Goal: Task Accomplishment & Management: Manage account settings

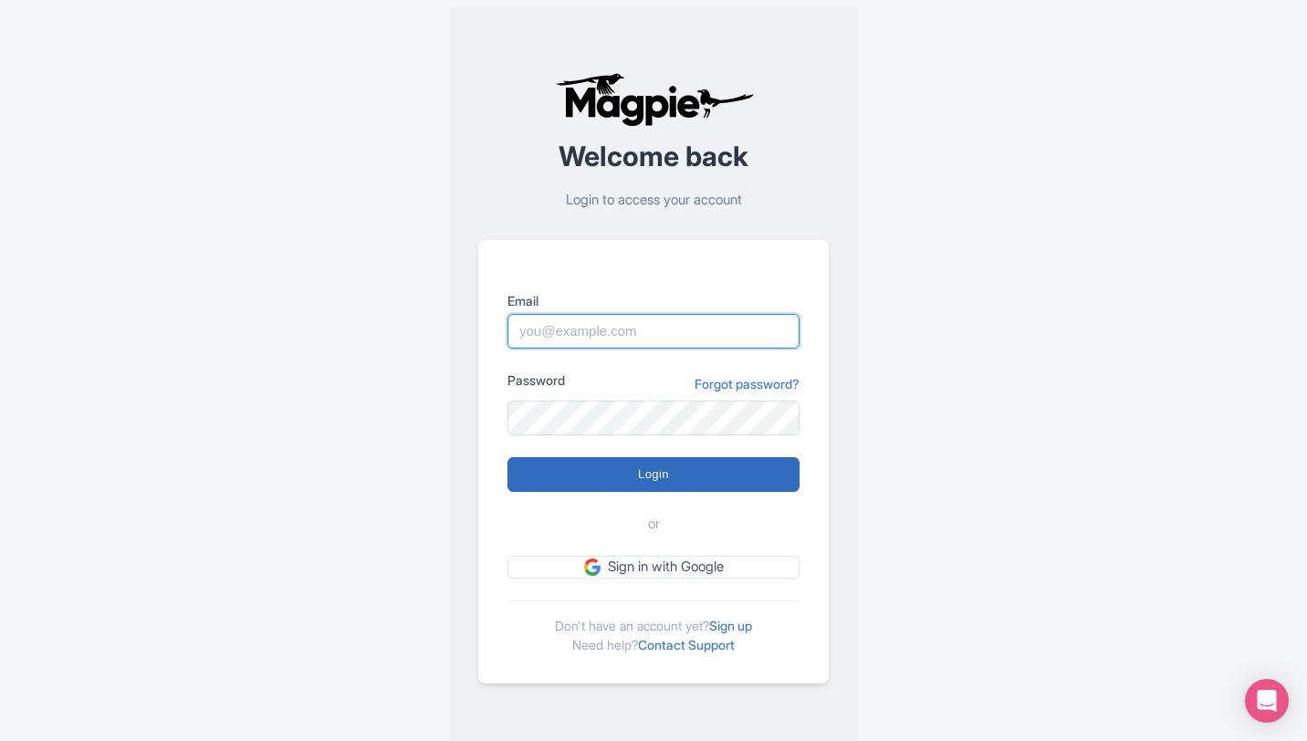
type input "[PERSON_NAME][EMAIL_ADDRESS][DOMAIN_NAME]"
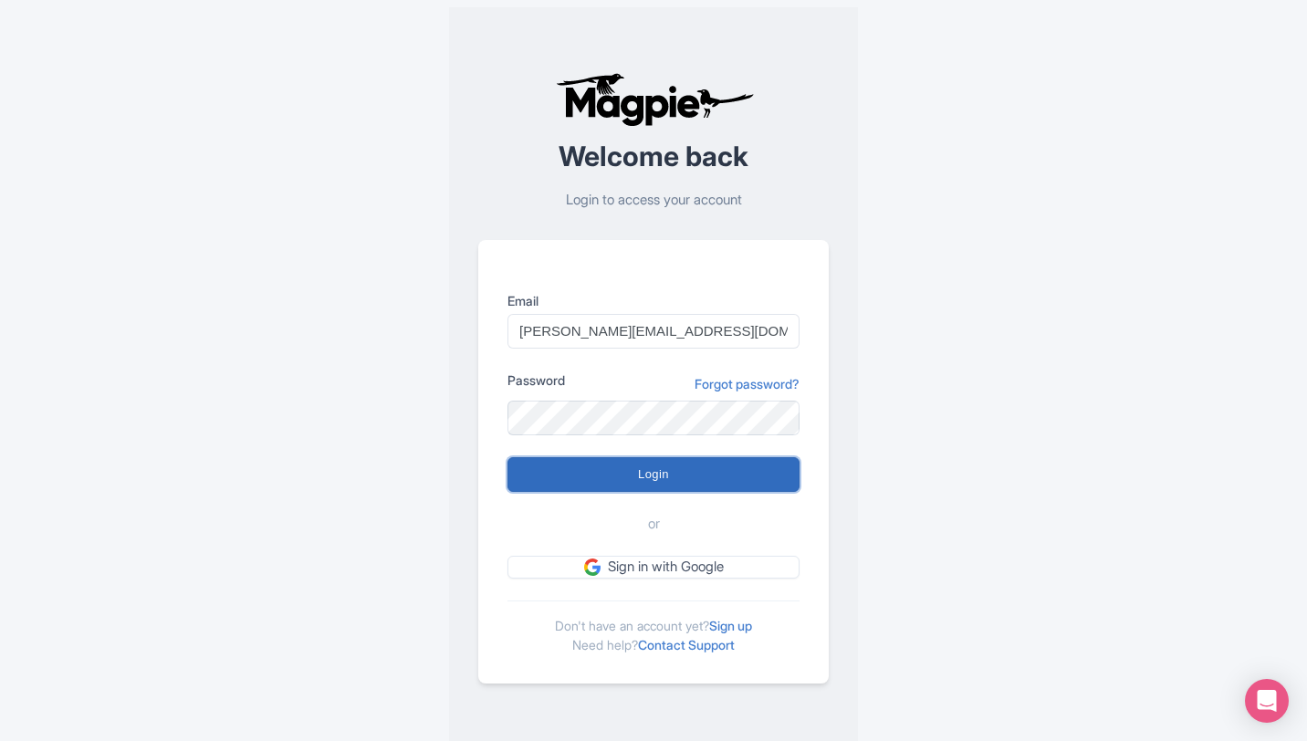
click at [636, 476] on input "Login" at bounding box center [654, 474] width 292 height 35
type input "Logging in..."
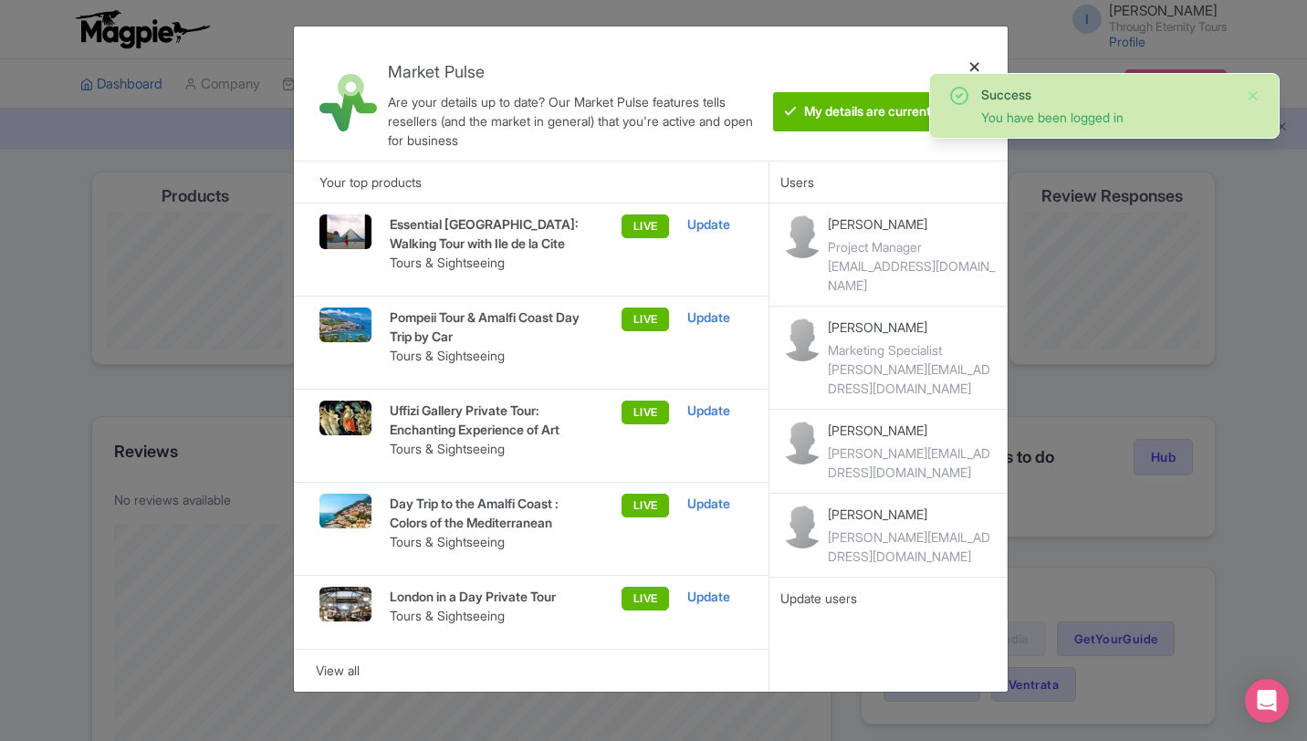
click at [977, 62] on div at bounding box center [975, 93] width 44 height 105
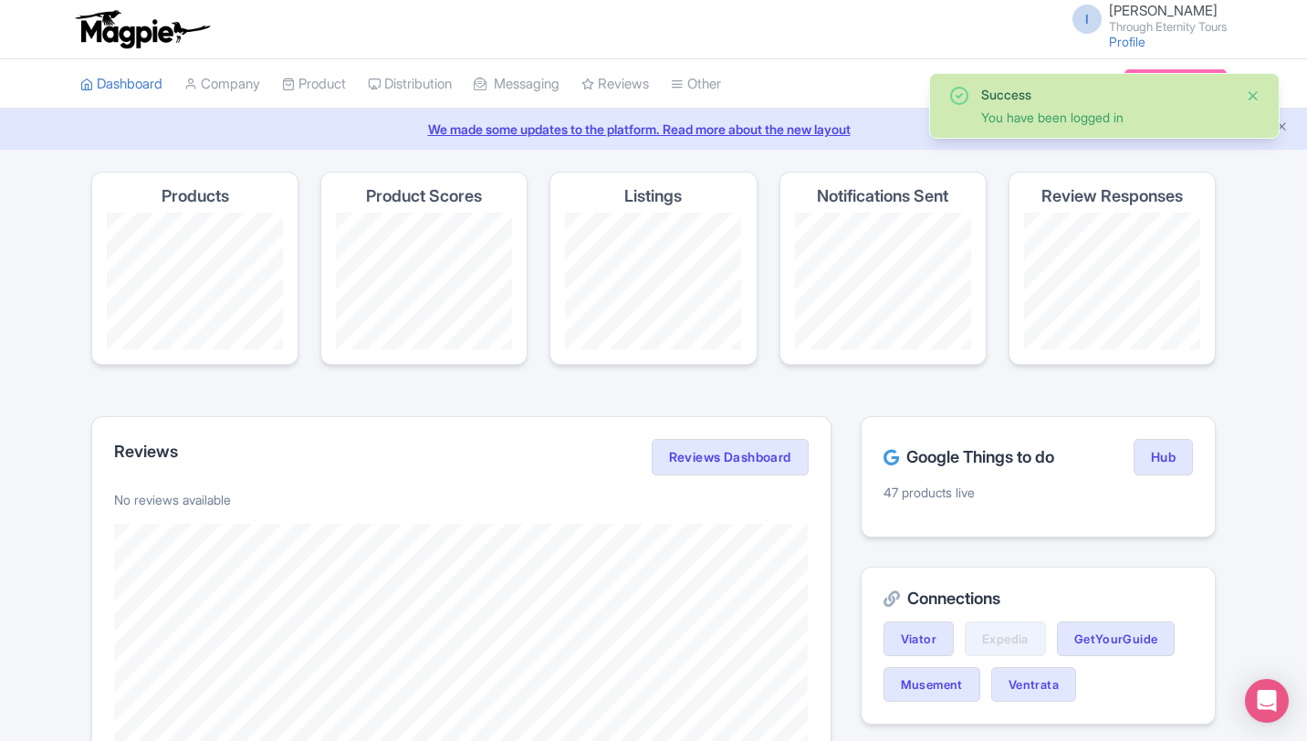
click at [1259, 94] on button "Close" at bounding box center [1253, 96] width 15 height 22
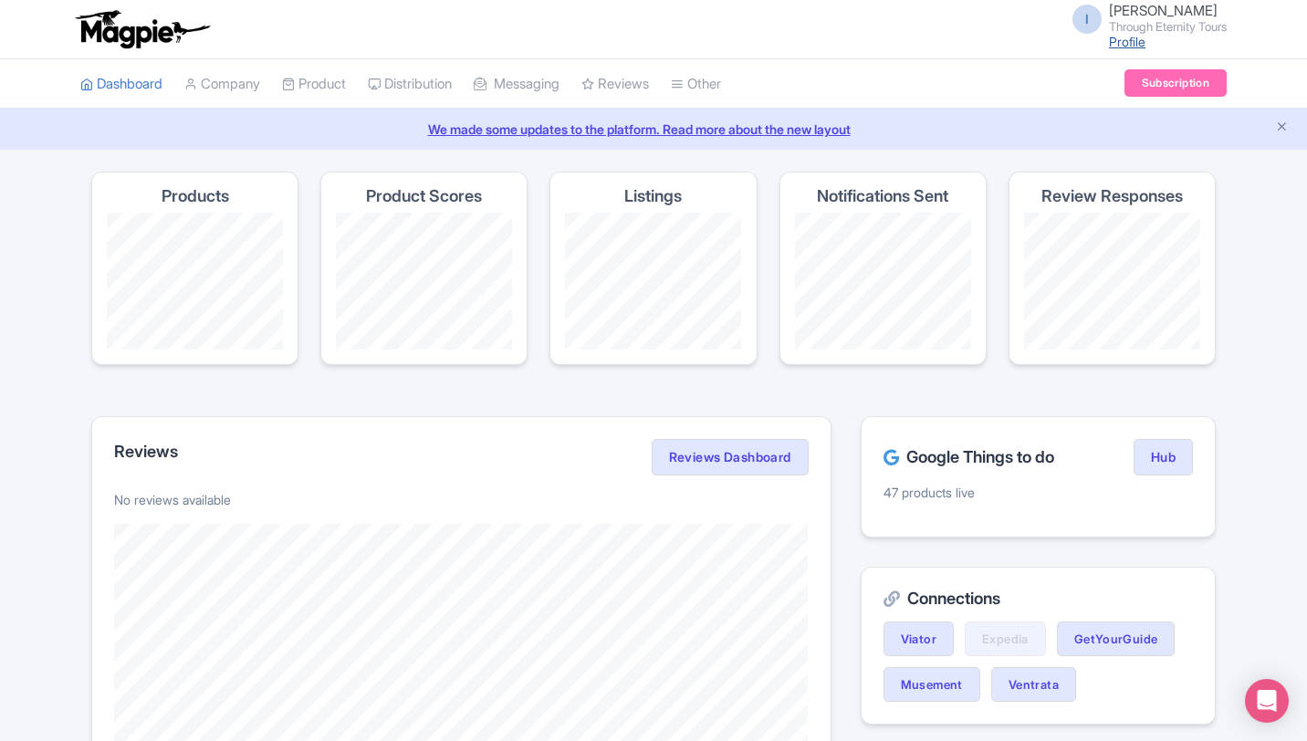
click at [1115, 48] on link "Profile" at bounding box center [1127, 42] width 37 height 16
click at [1141, 29] on small "Through Eternity Tours" at bounding box center [1168, 27] width 118 height 12
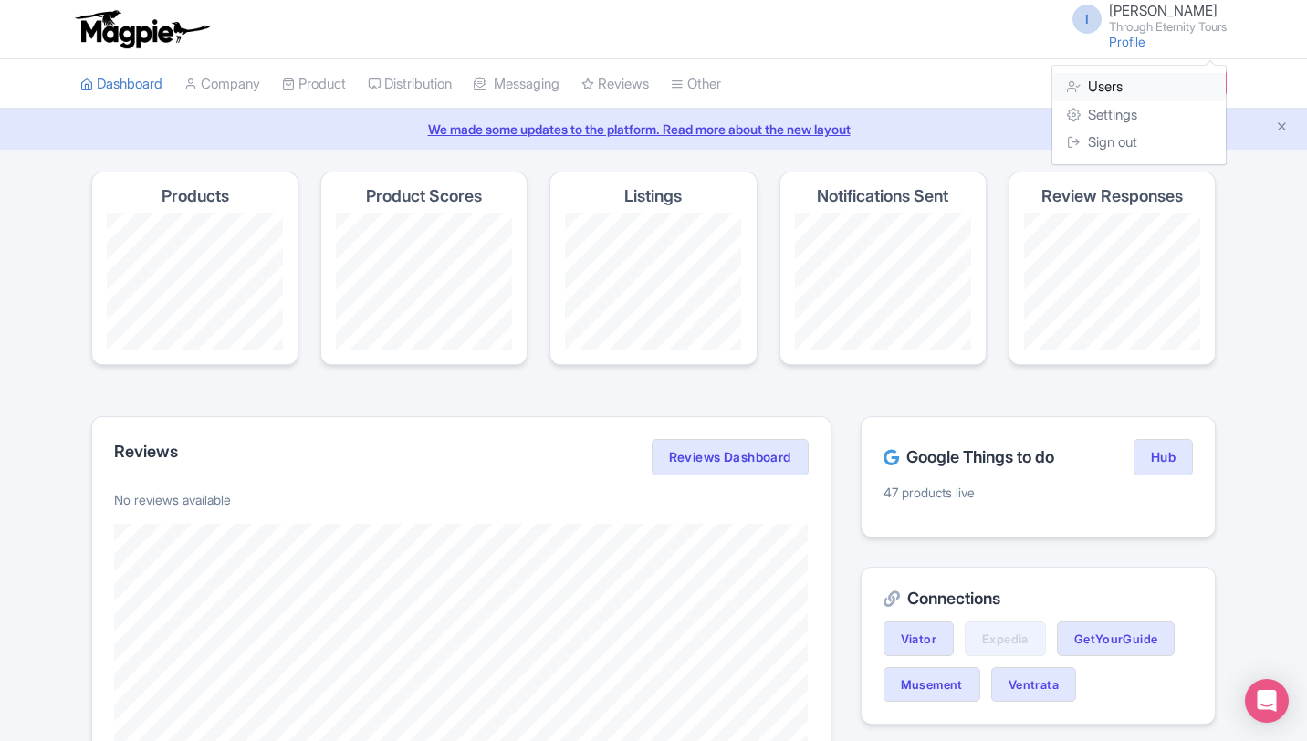
click at [1138, 83] on link "Users" at bounding box center [1139, 87] width 173 height 28
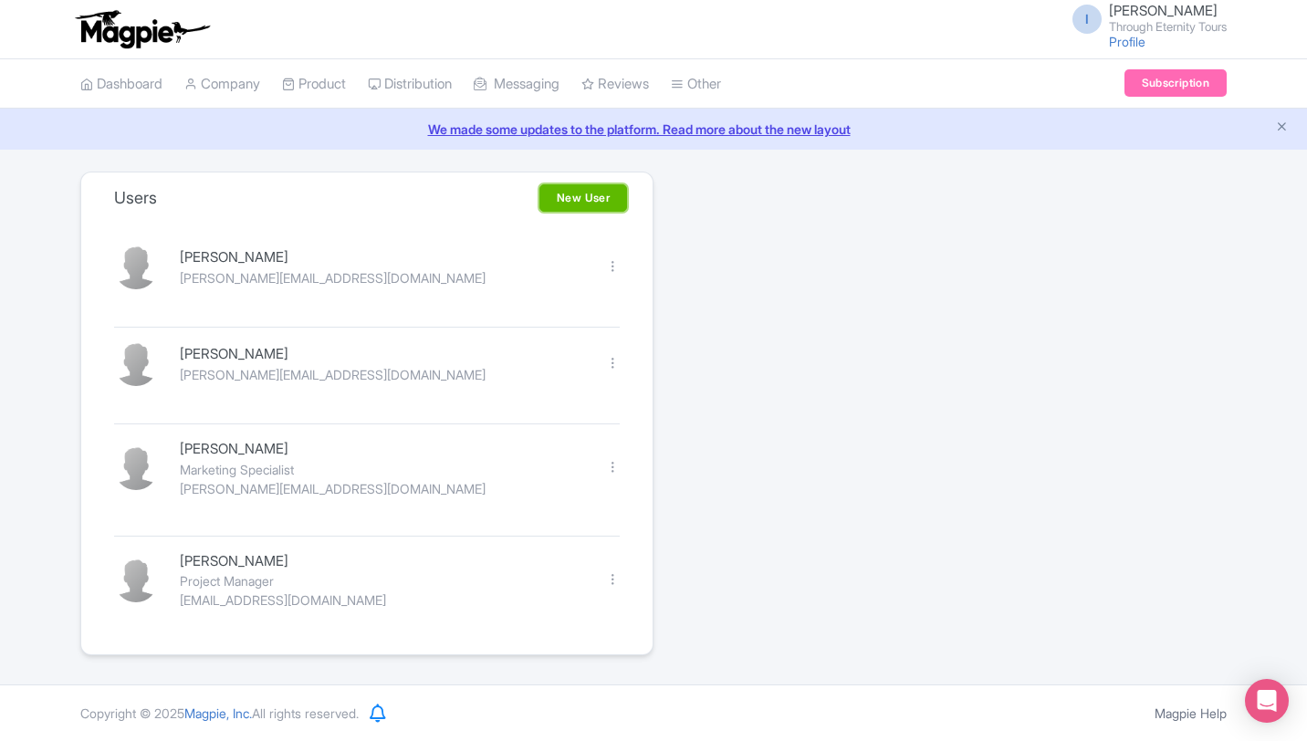
click at [592, 204] on link "New User" at bounding box center [584, 197] width 88 height 27
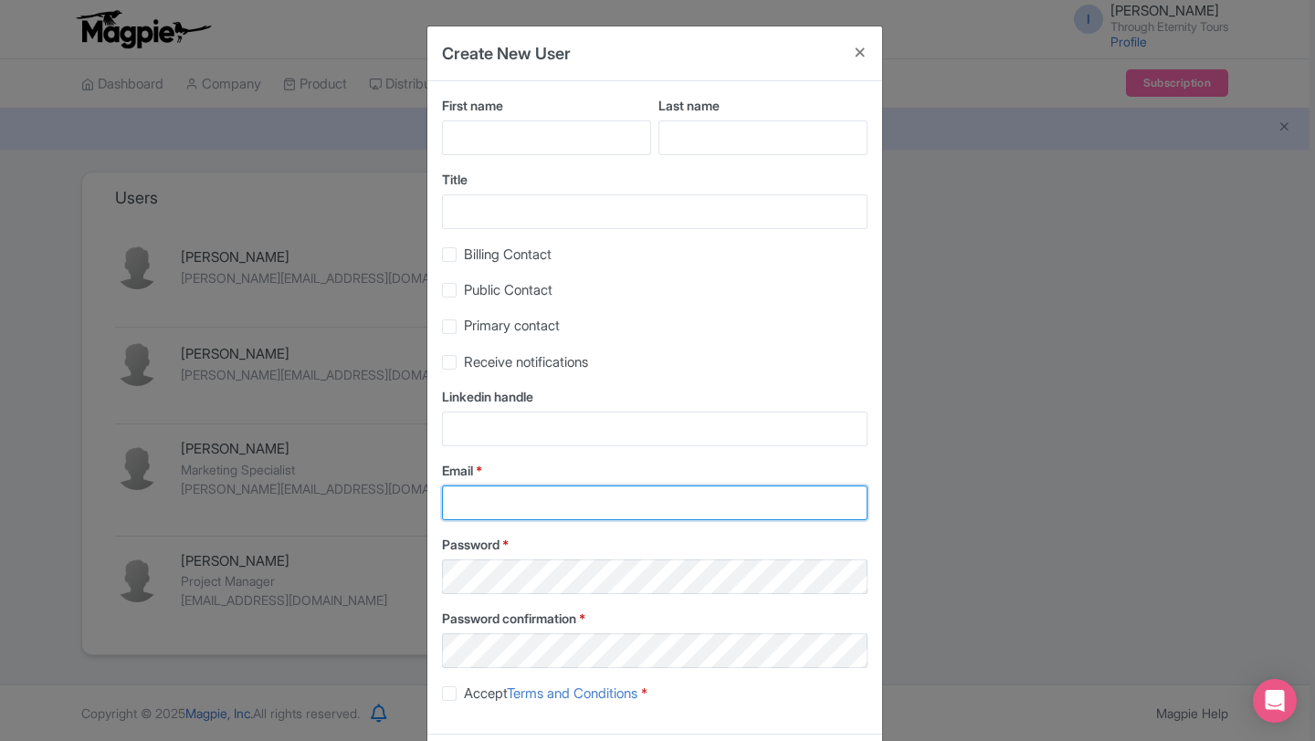
type input "ian@througheternity.com"
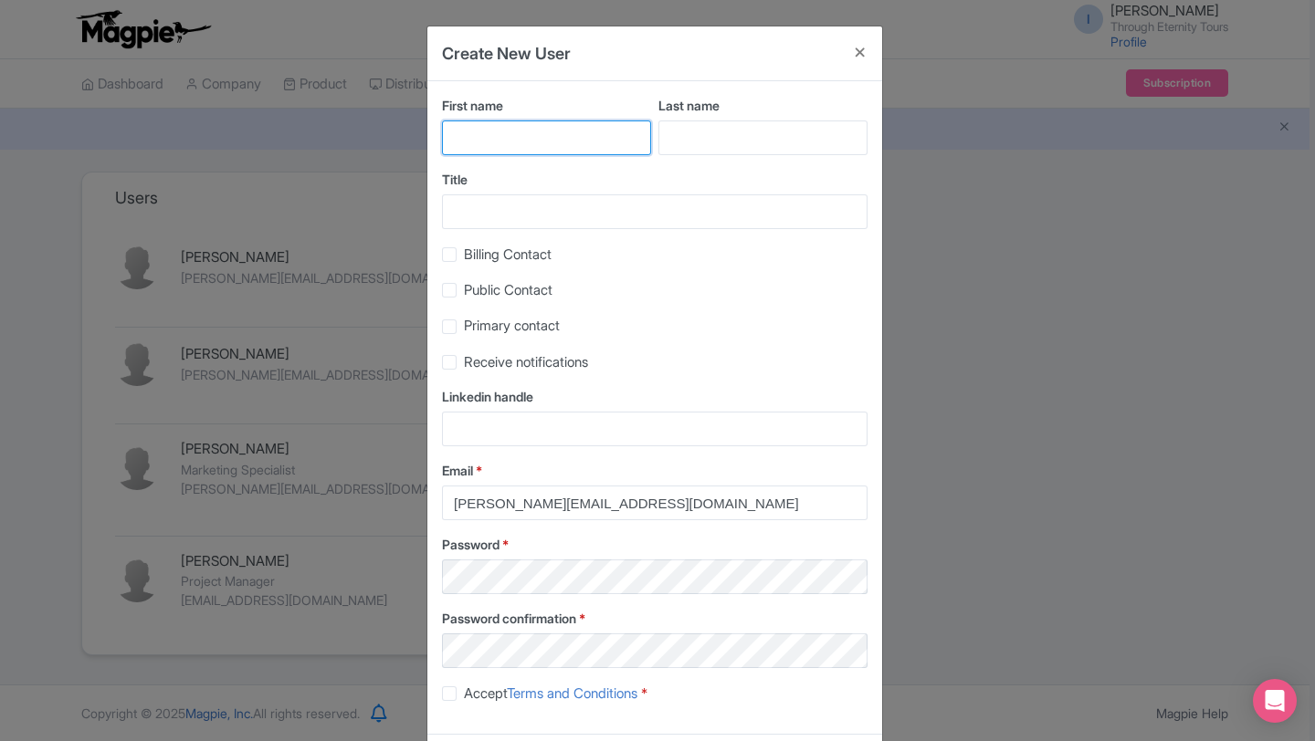
click at [552, 136] on input "First name" at bounding box center [546, 138] width 209 height 35
type input "j"
type input "Jennifer"
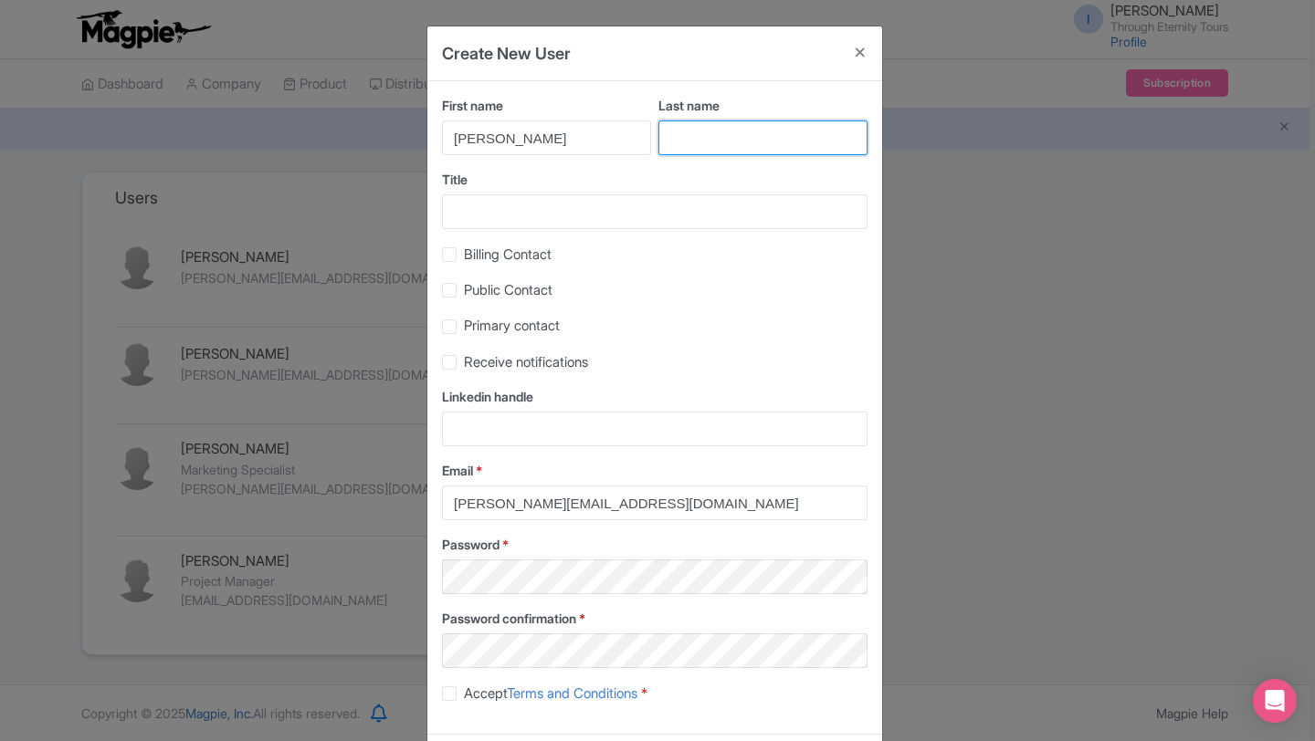
click at [706, 131] on input "Last name" at bounding box center [762, 138] width 209 height 35
type input "Landini"
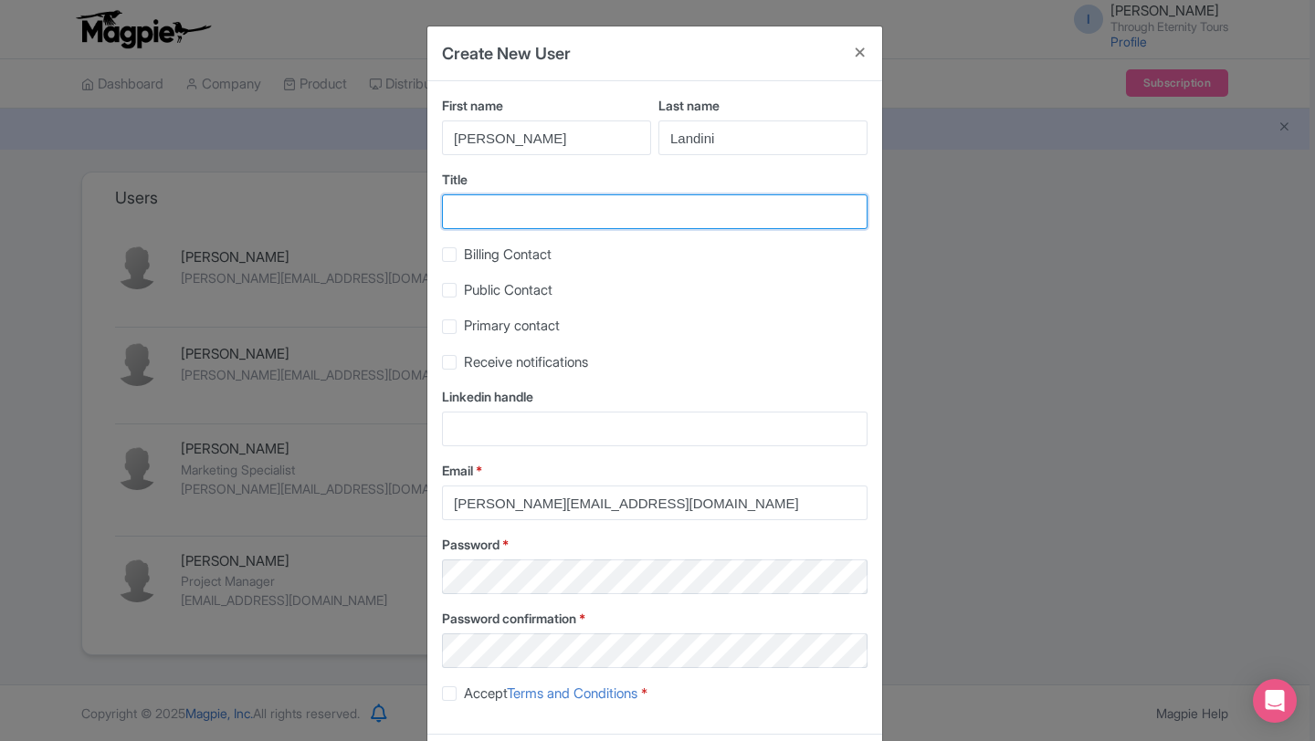
click at [567, 213] on input "Title" at bounding box center [654, 211] width 425 height 35
click at [464, 363] on label "Receive notifications" at bounding box center [526, 362] width 124 height 21
click at [464, 363] on input "Receive notifications" at bounding box center [470, 357] width 12 height 12
checkbox input "true"
click at [464, 329] on label "Primary contact" at bounding box center [512, 326] width 96 height 21
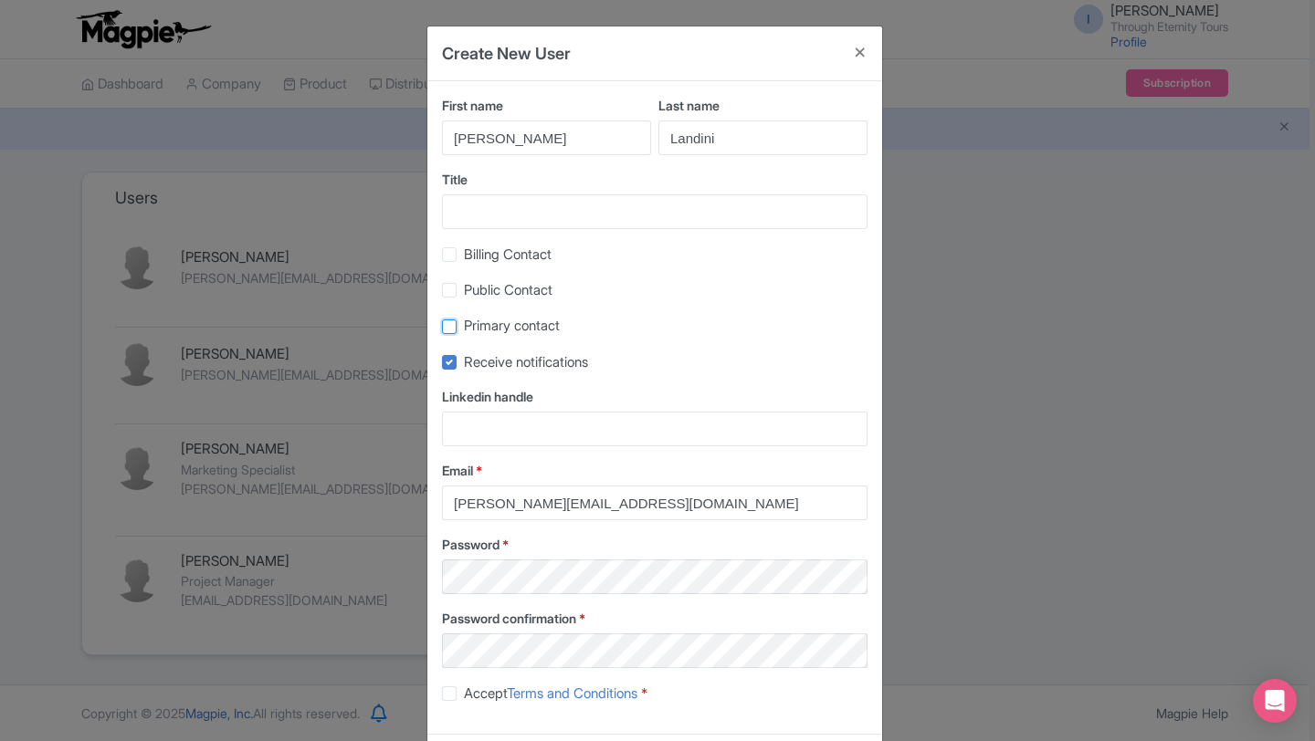
click at [464, 328] on input "Primary contact" at bounding box center [470, 322] width 12 height 12
checkbox input "true"
click at [452, 280] on div "Public Contact" at bounding box center [654, 289] width 425 height 21
click at [464, 261] on label "Billing Contact" at bounding box center [508, 255] width 88 height 21
click at [464, 256] on input "Billing Contact" at bounding box center [470, 250] width 12 height 12
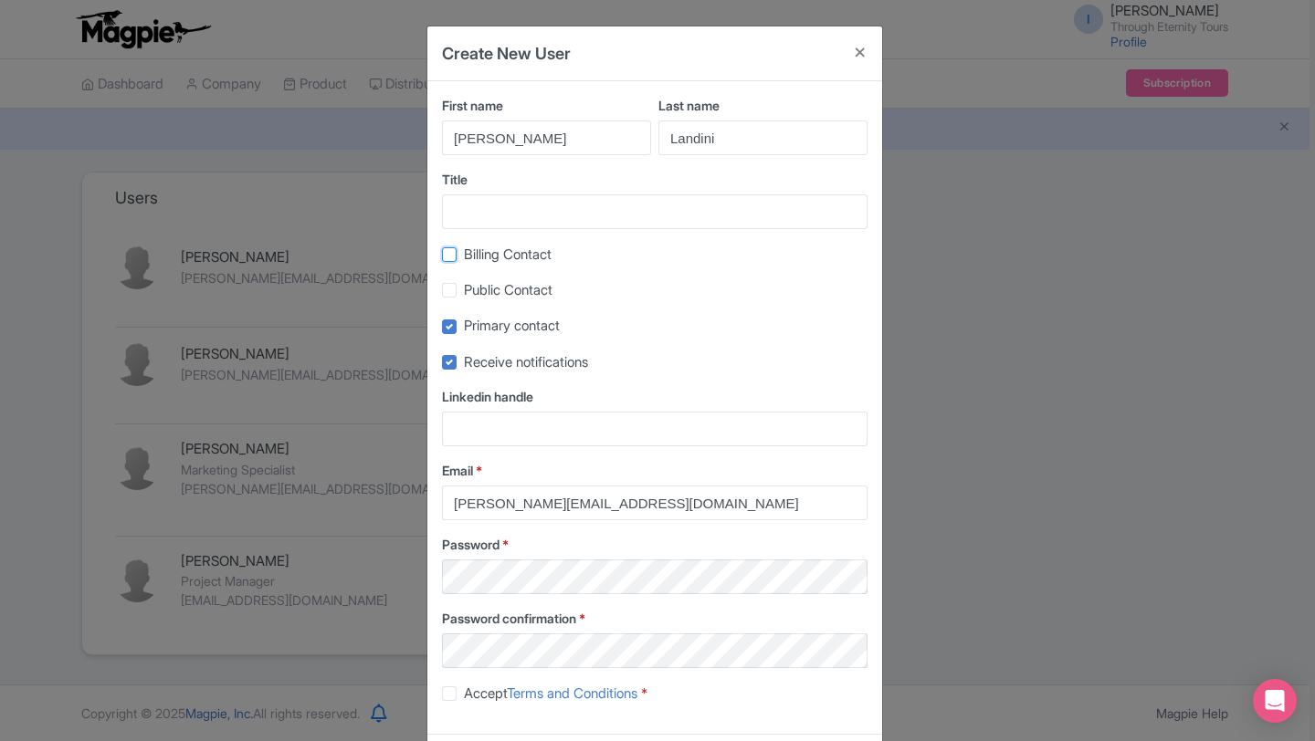
checkbox input "true"
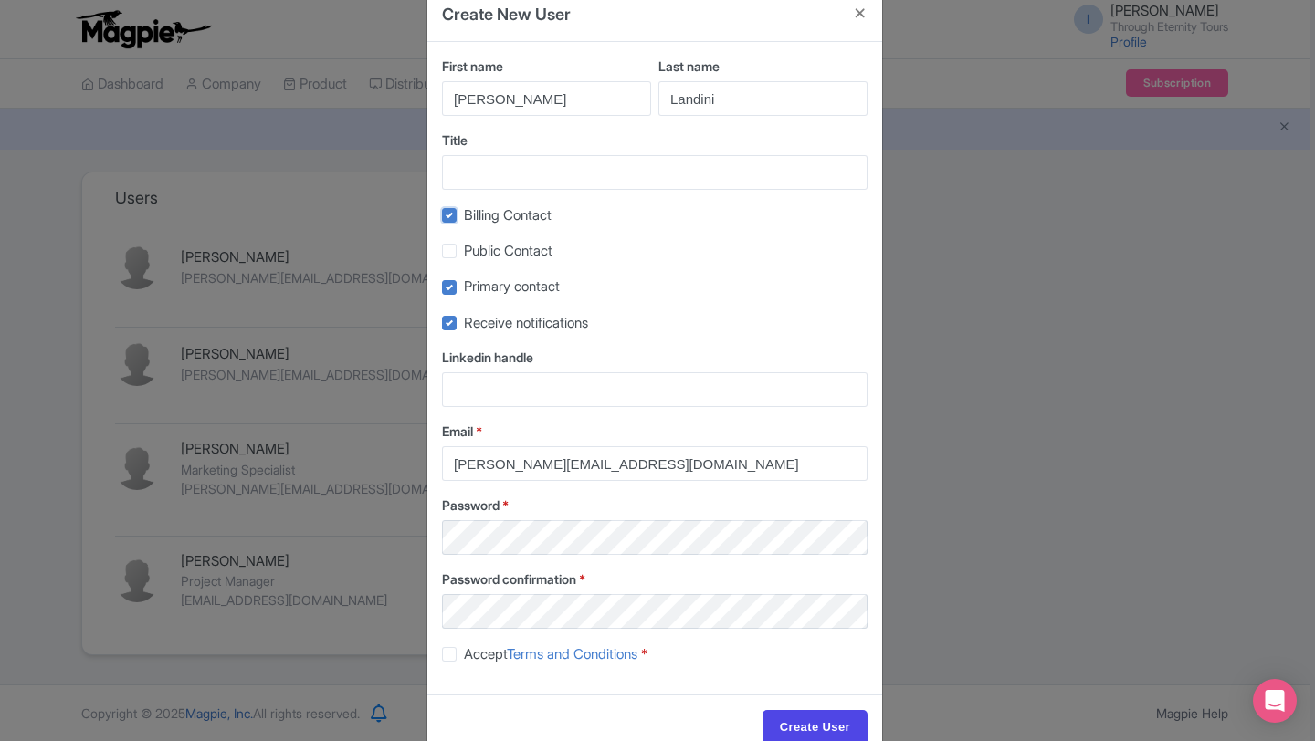
scroll to position [58, 0]
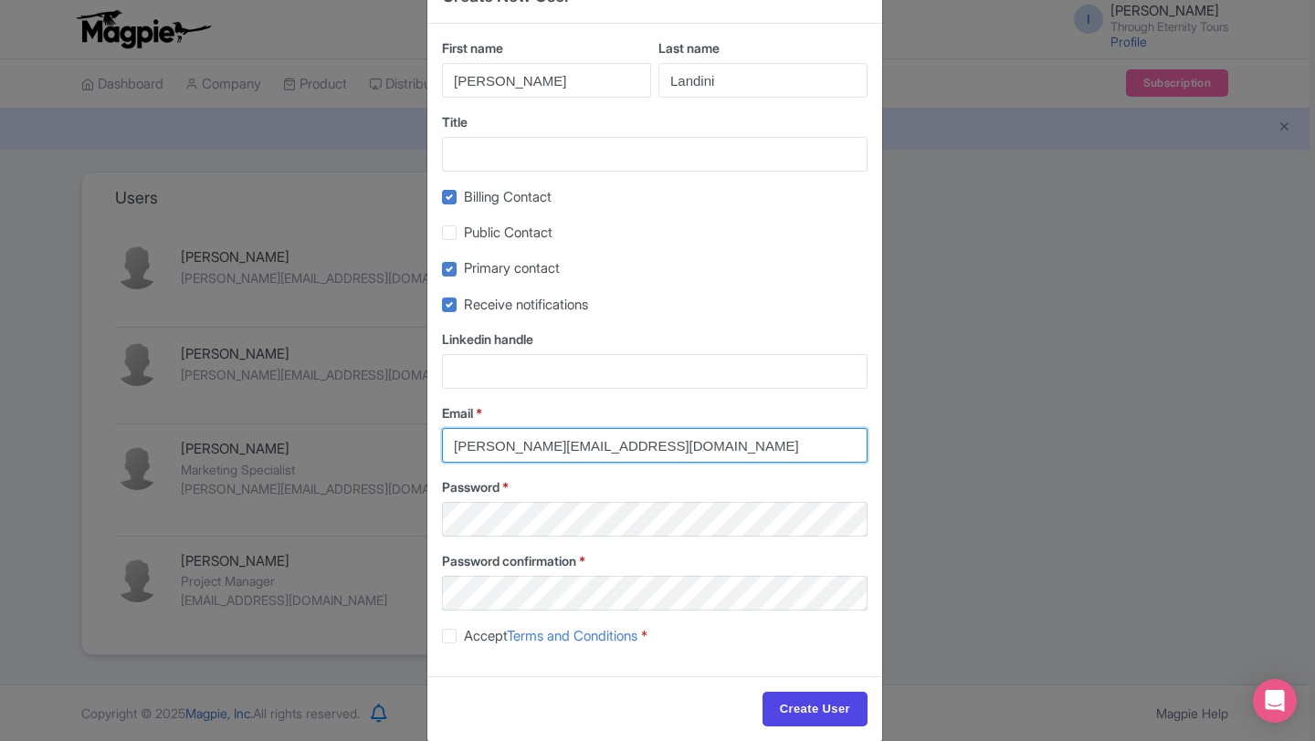
drag, startPoint x: 469, startPoint y: 443, endPoint x: 413, endPoint y: 443, distance: 56.6
click at [413, 443] on div "Create New User First name Jennifer Last name Landini Title Billing Contact Pub…" at bounding box center [657, 370] width 1315 height 741
type input "jennifer@througheternity.com"
click at [464, 643] on label "Accept Terms and Conditions *" at bounding box center [555, 636] width 183 height 21
click at [464, 637] on input "Accept Terms and Conditions *" at bounding box center [470, 631] width 12 height 12
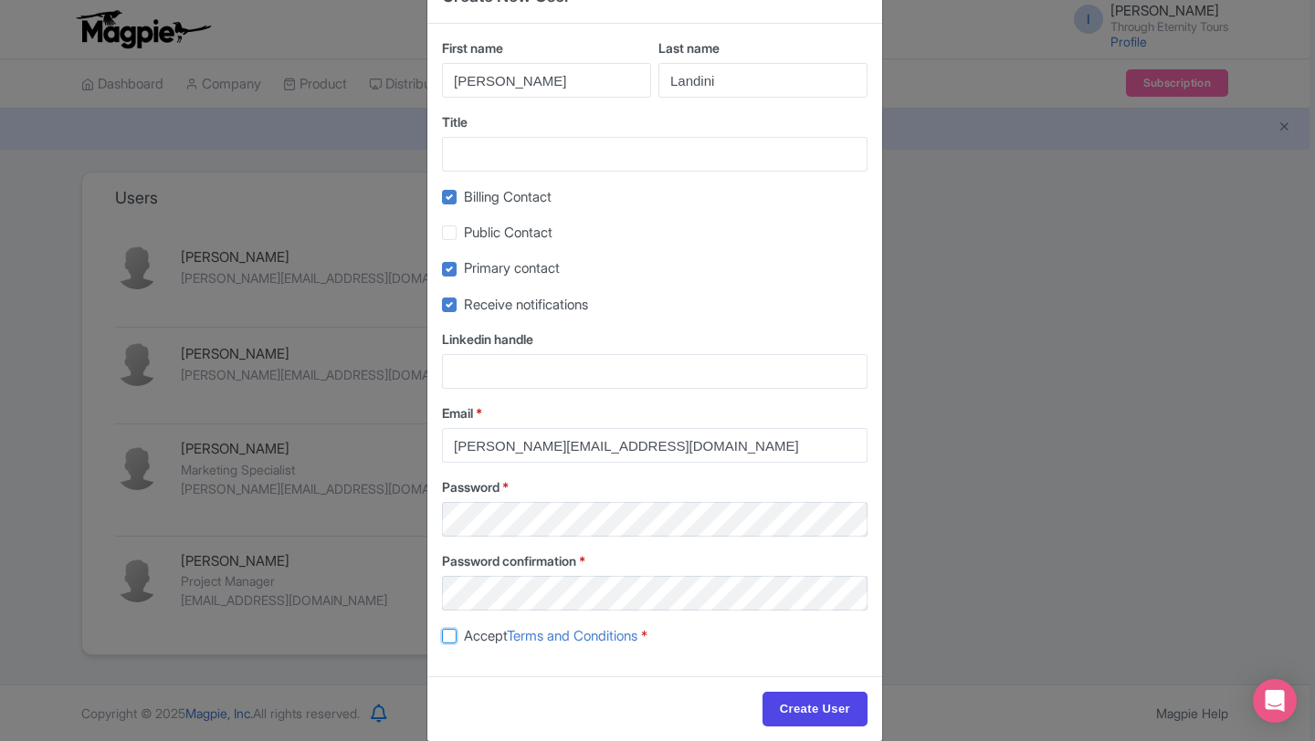
checkbox input "true"
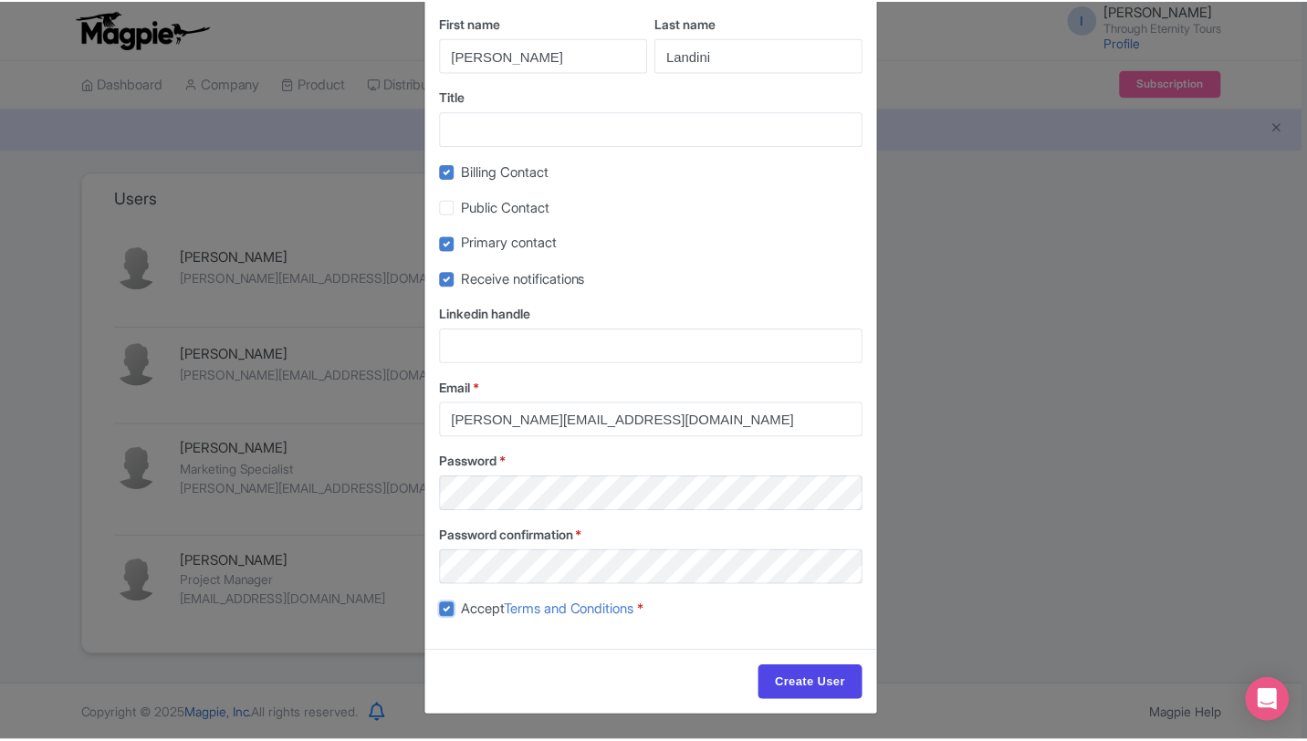
scroll to position [85, 0]
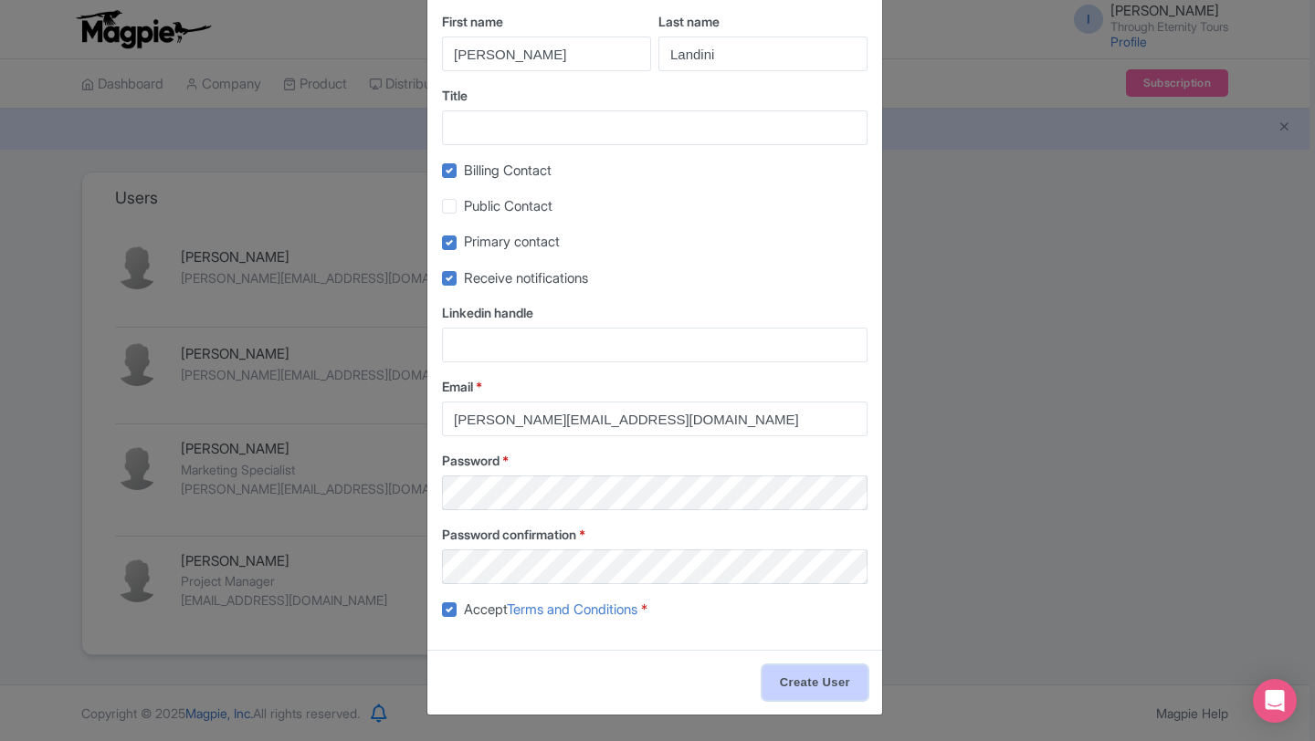
click at [812, 680] on input "Create User" at bounding box center [814, 683] width 105 height 35
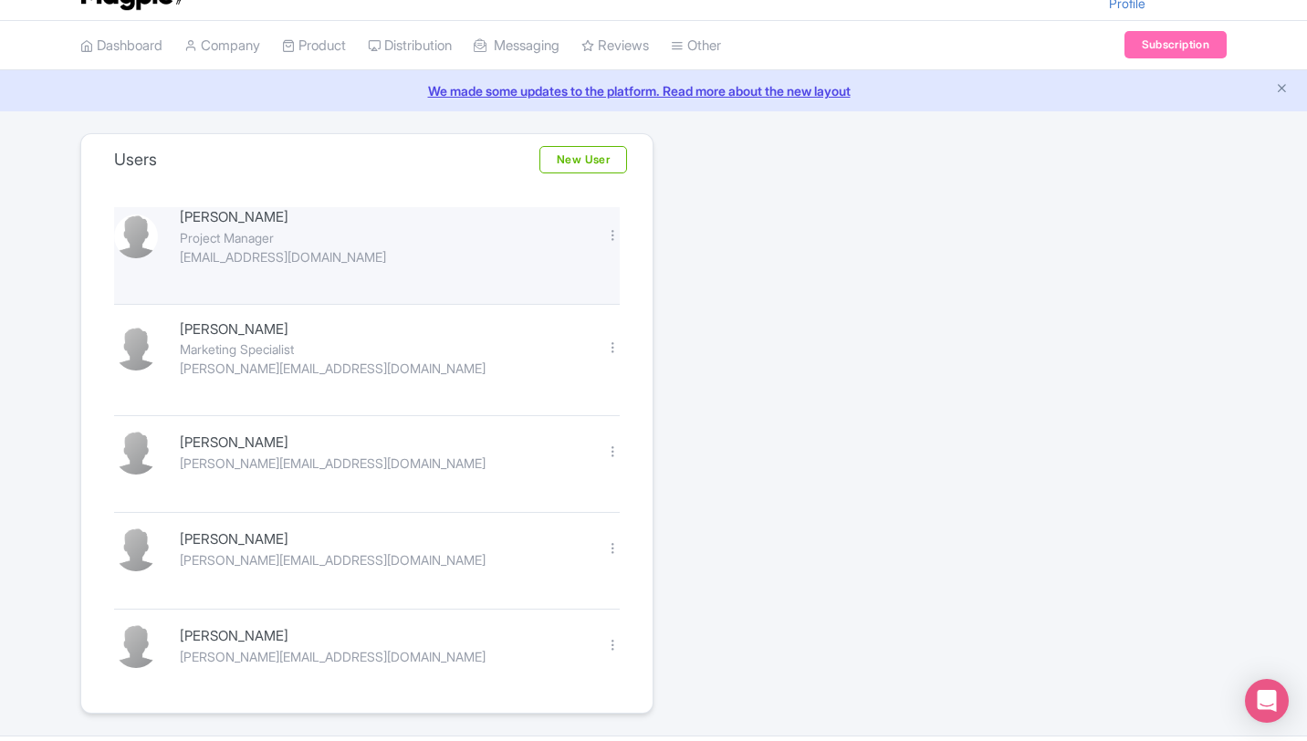
scroll to position [0, 0]
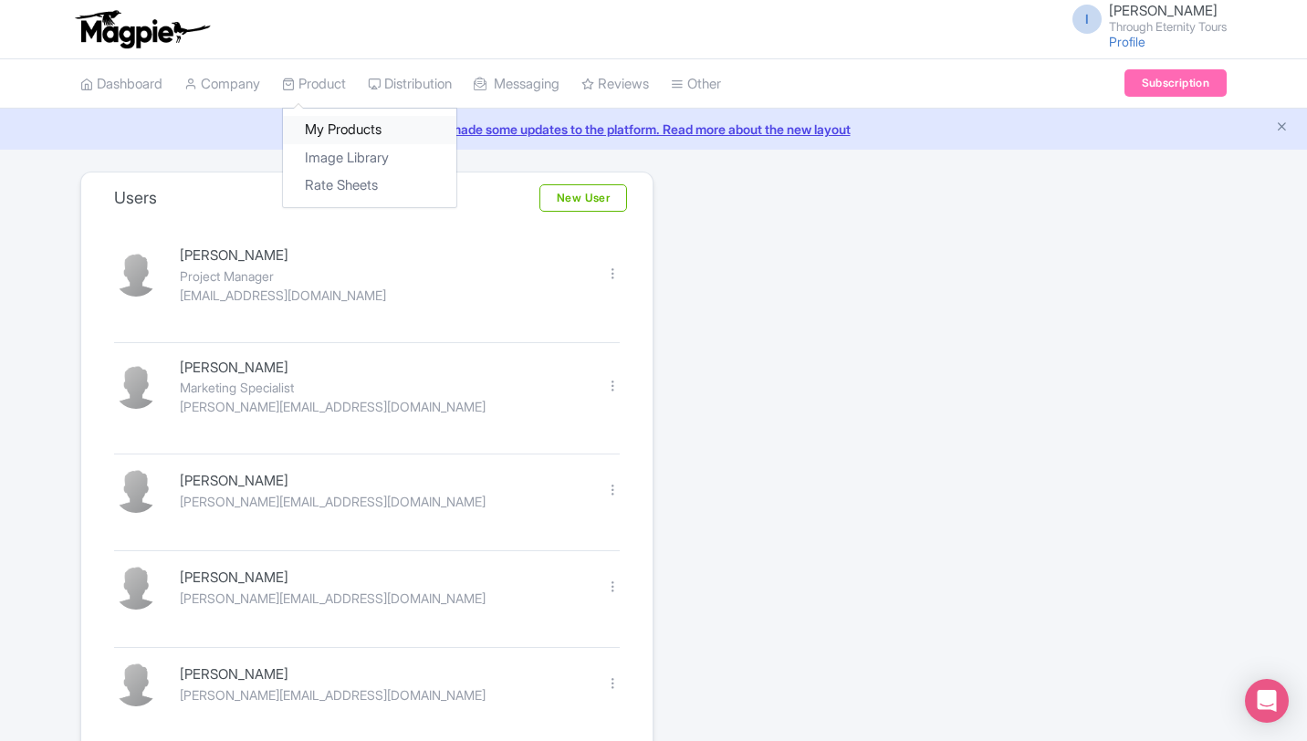
click at [345, 122] on link "My Products" at bounding box center [369, 130] width 173 height 28
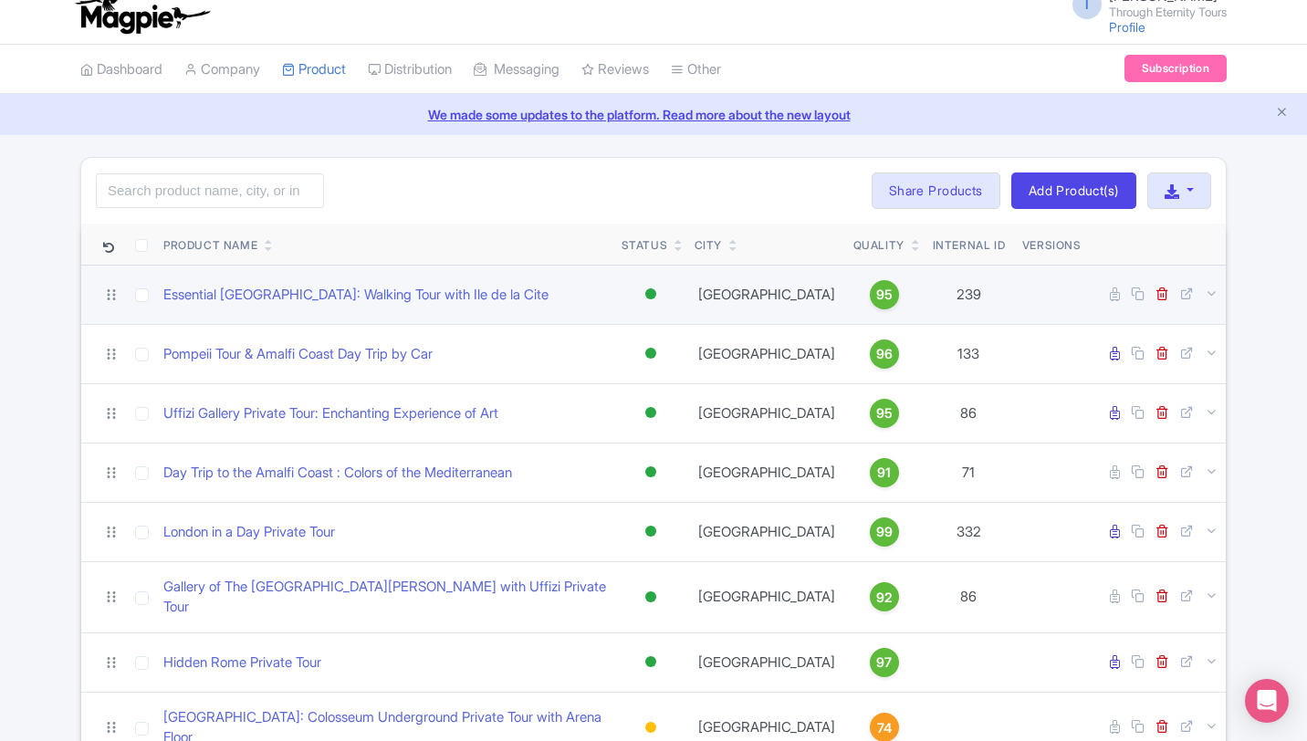
scroll to position [9, 0]
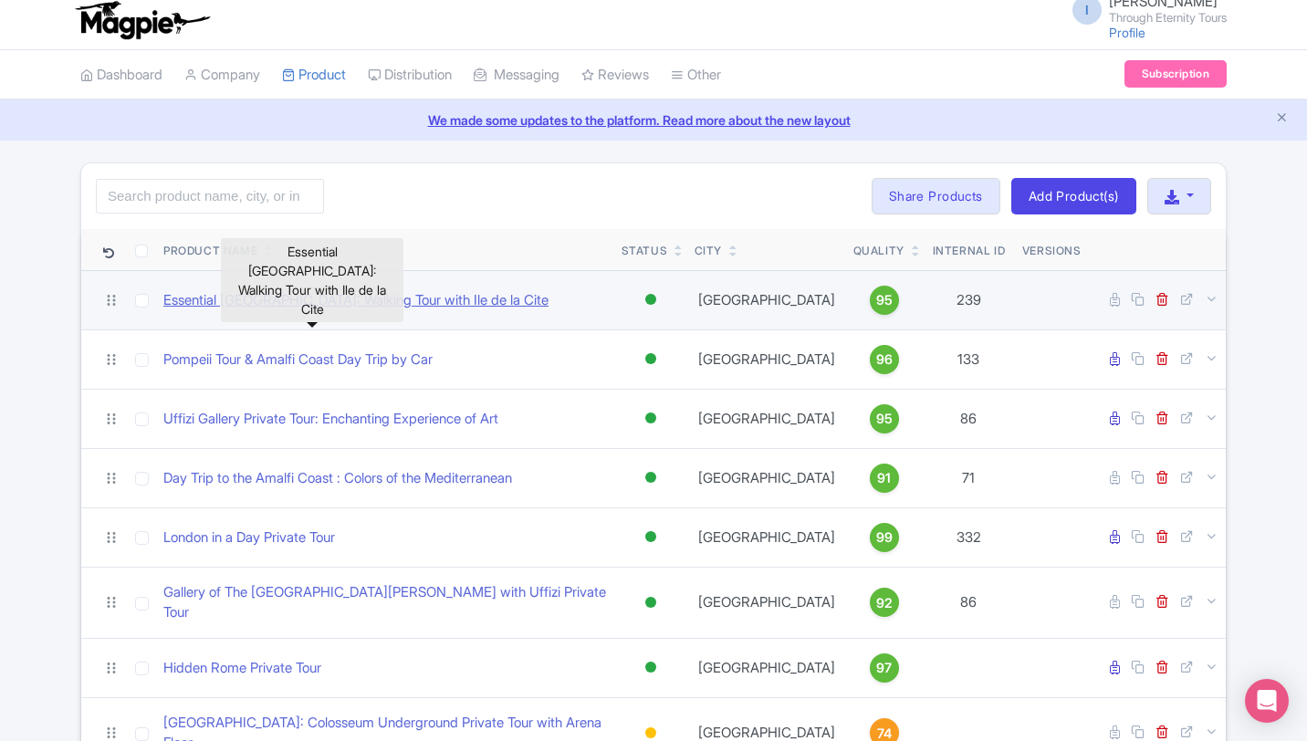
click at [316, 299] on link "Essential Paris: Walking Tour with Ile de la Cite" at bounding box center [355, 300] width 385 height 21
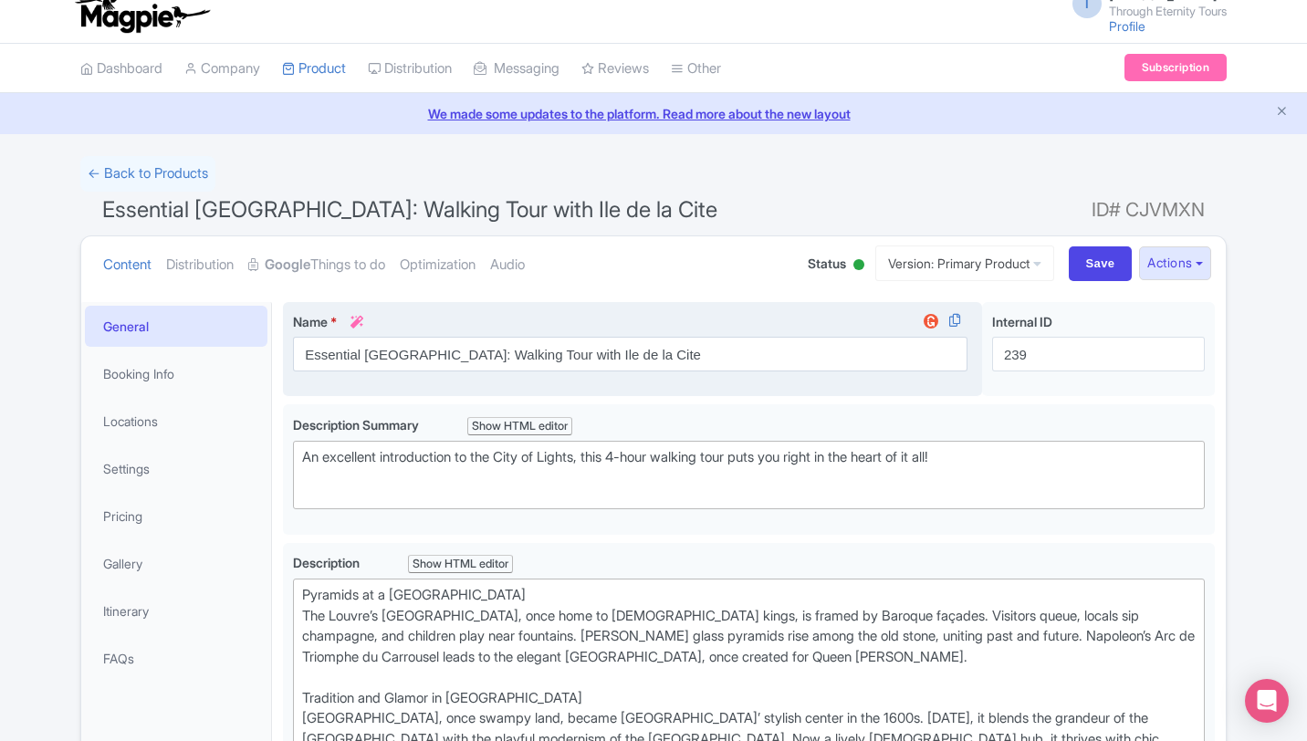
scroll to position [16, 0]
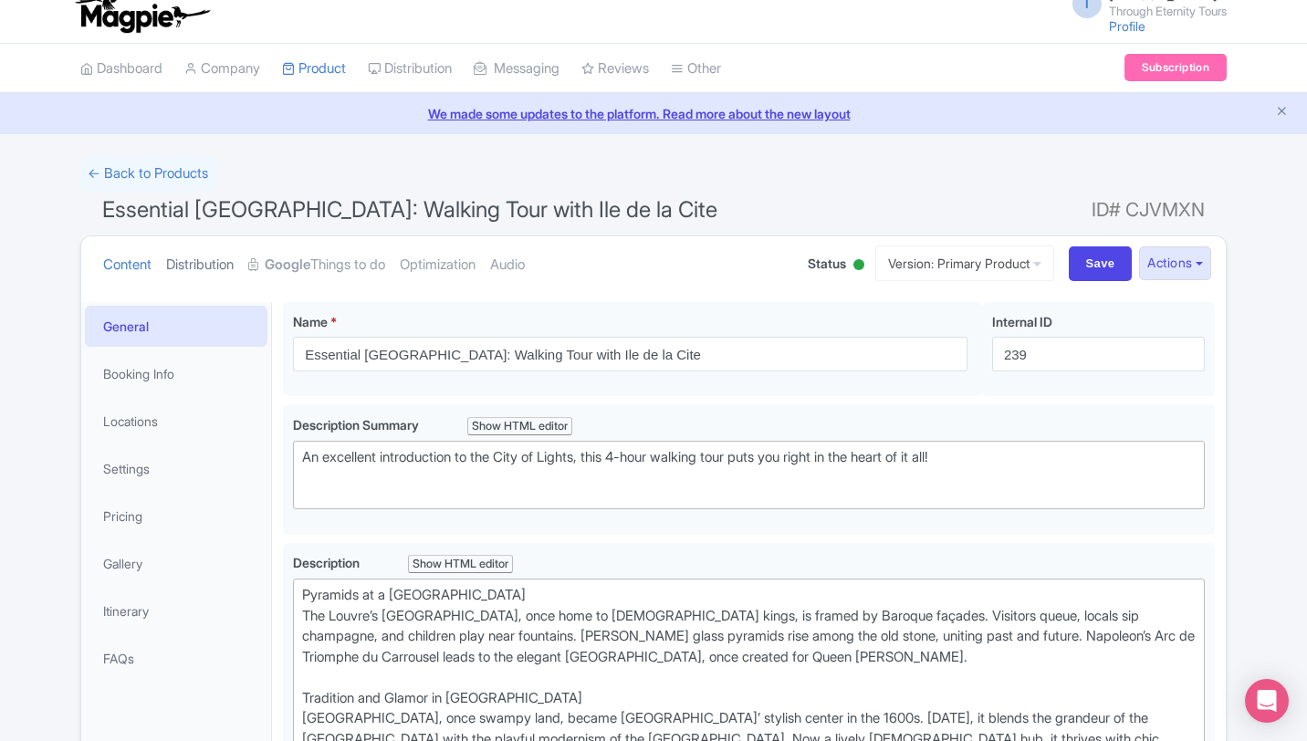
click at [206, 260] on link "Distribution" at bounding box center [200, 265] width 68 height 58
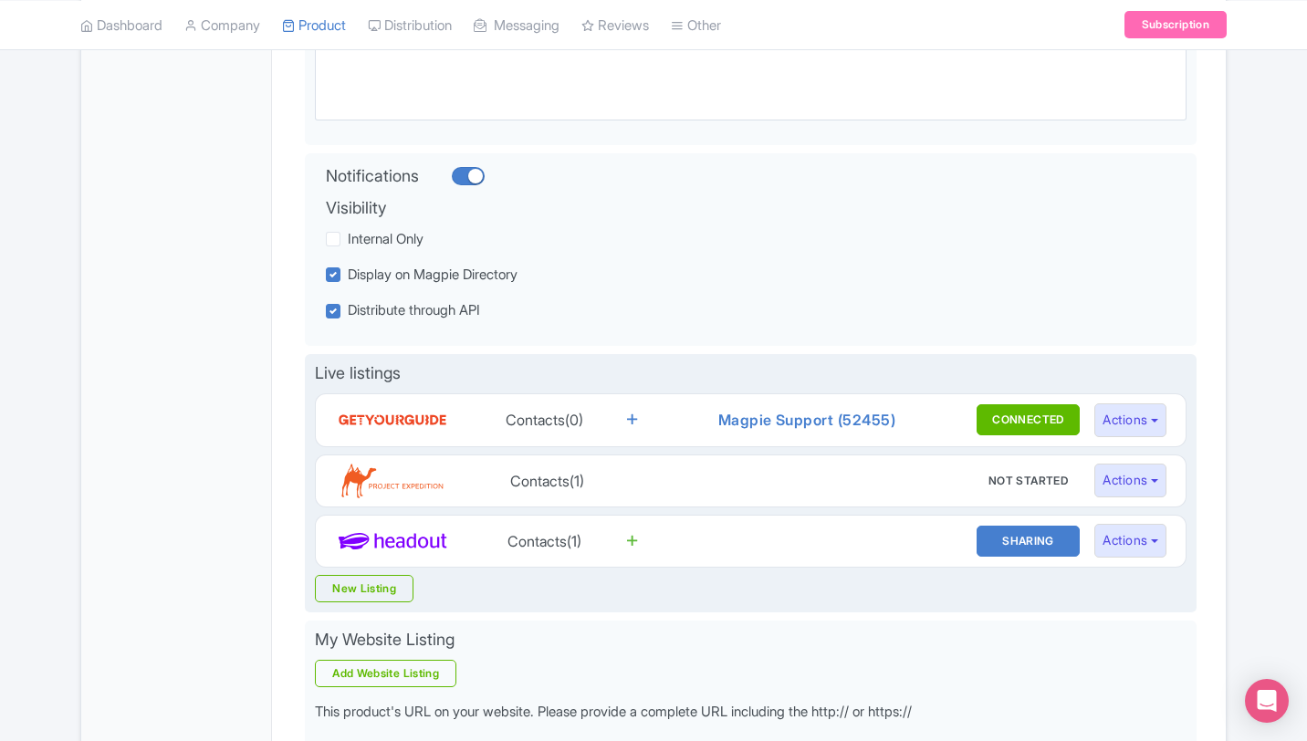
scroll to position [314, 0]
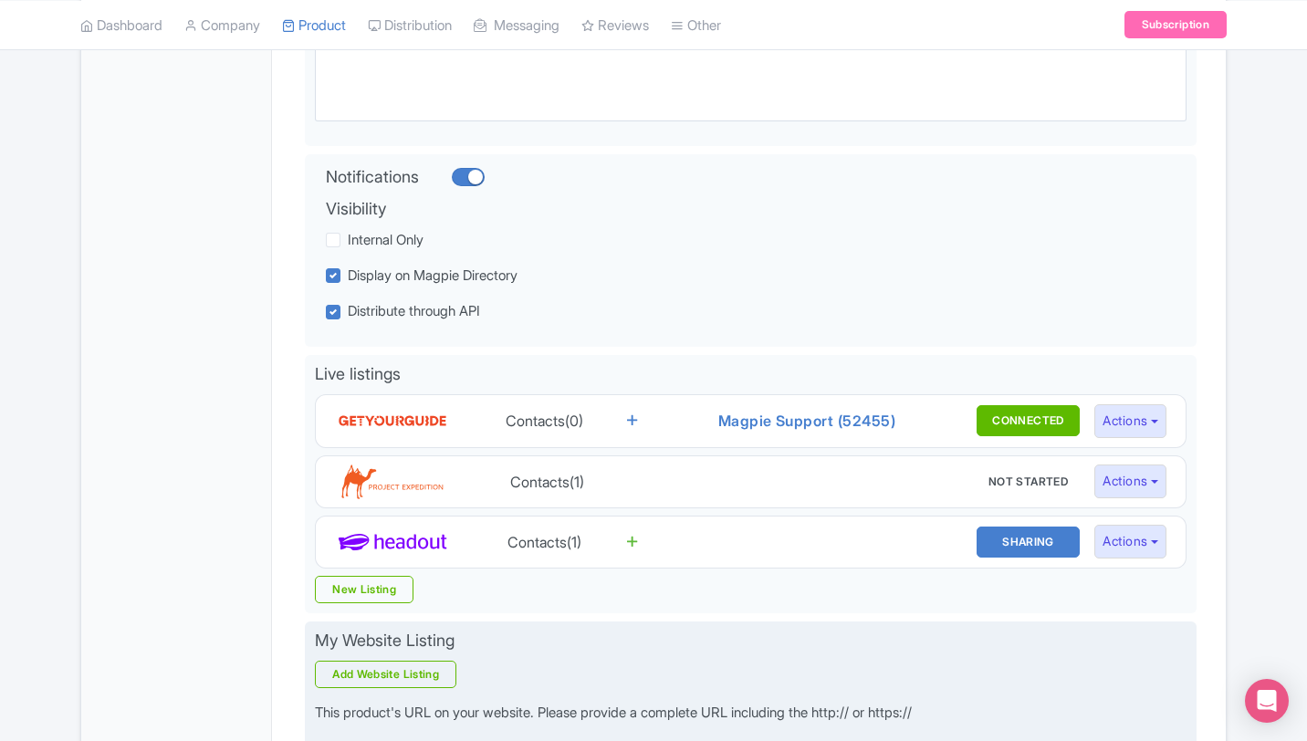
click at [622, 624] on div "My Website Listing Add Website Listing This product's URL on your website. Plea…" at bounding box center [751, 685] width 892 height 127
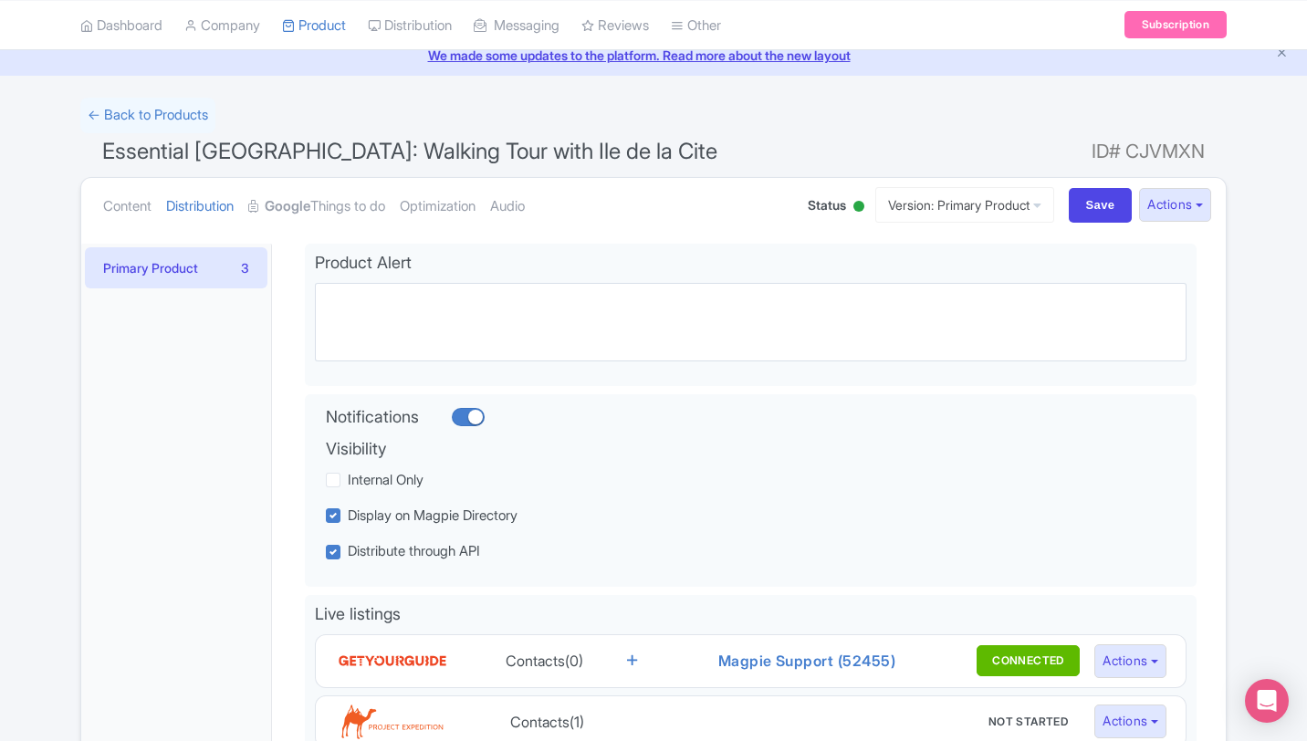
scroll to position [0, 0]
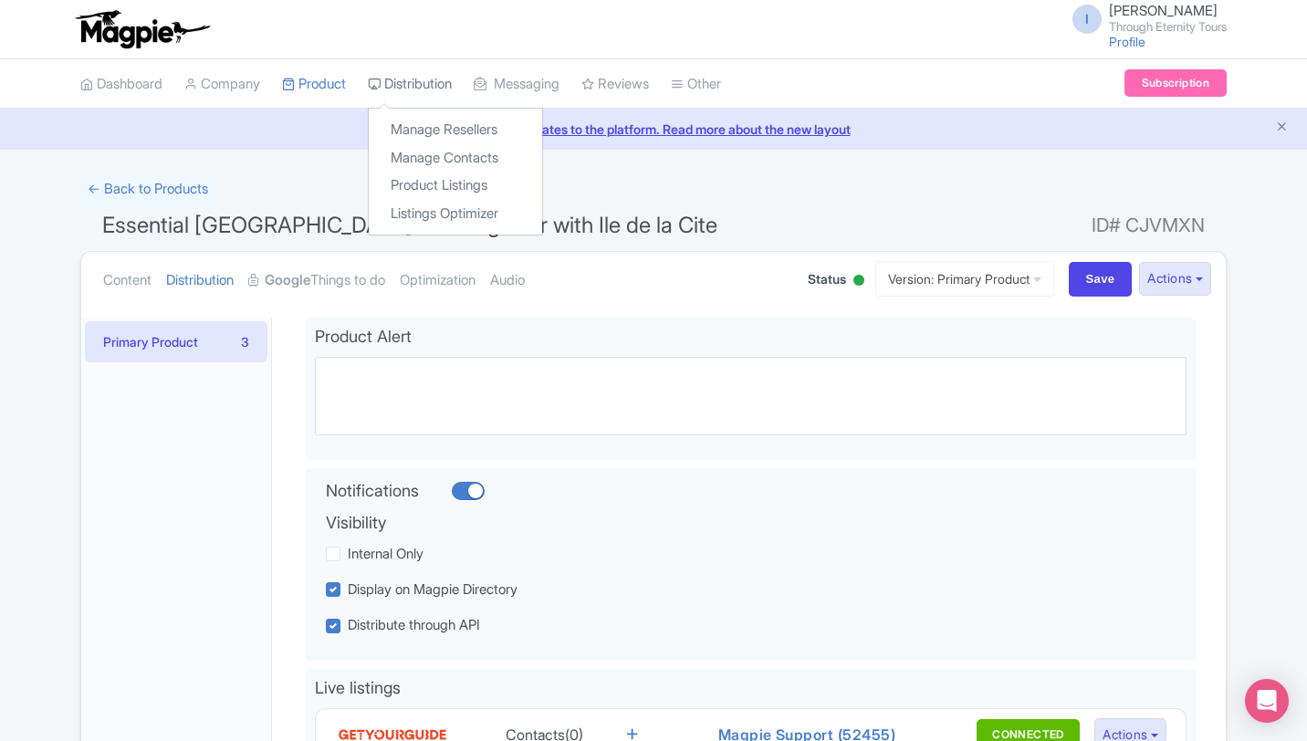
click at [428, 79] on link "Distribution" at bounding box center [410, 84] width 84 height 50
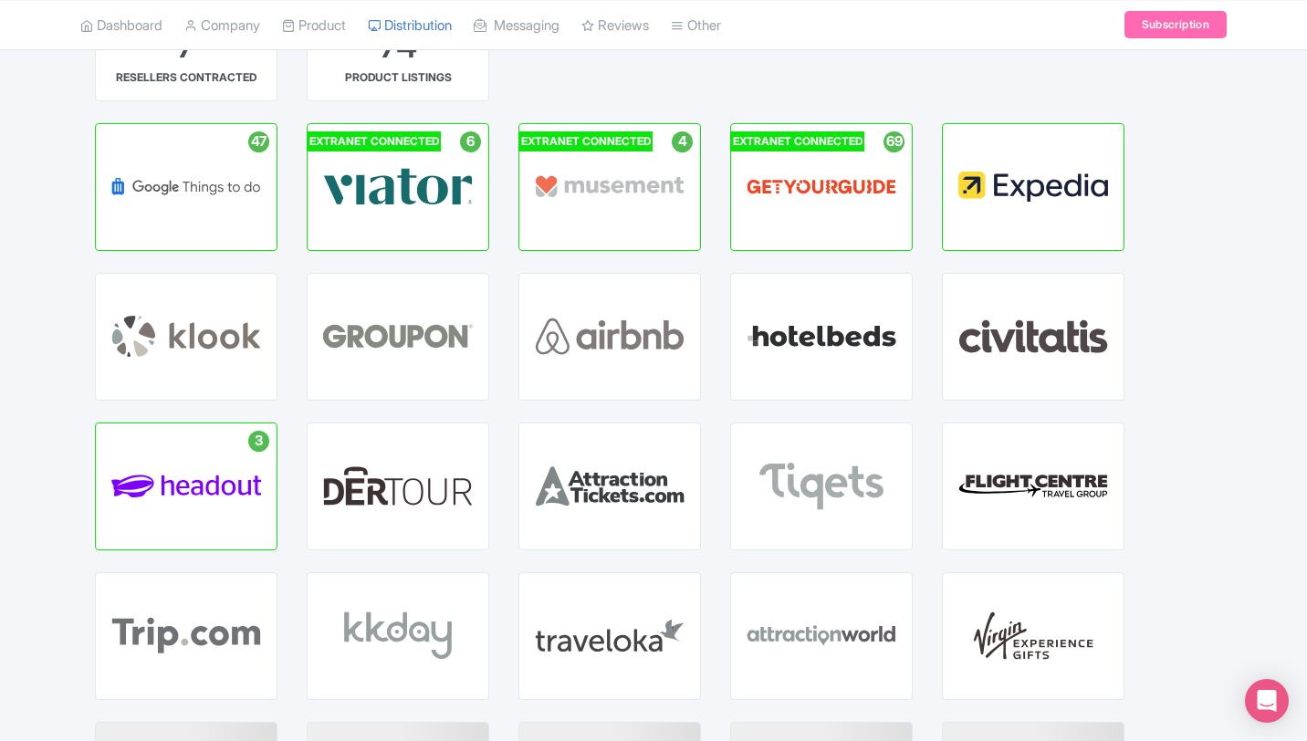
scroll to position [190, 0]
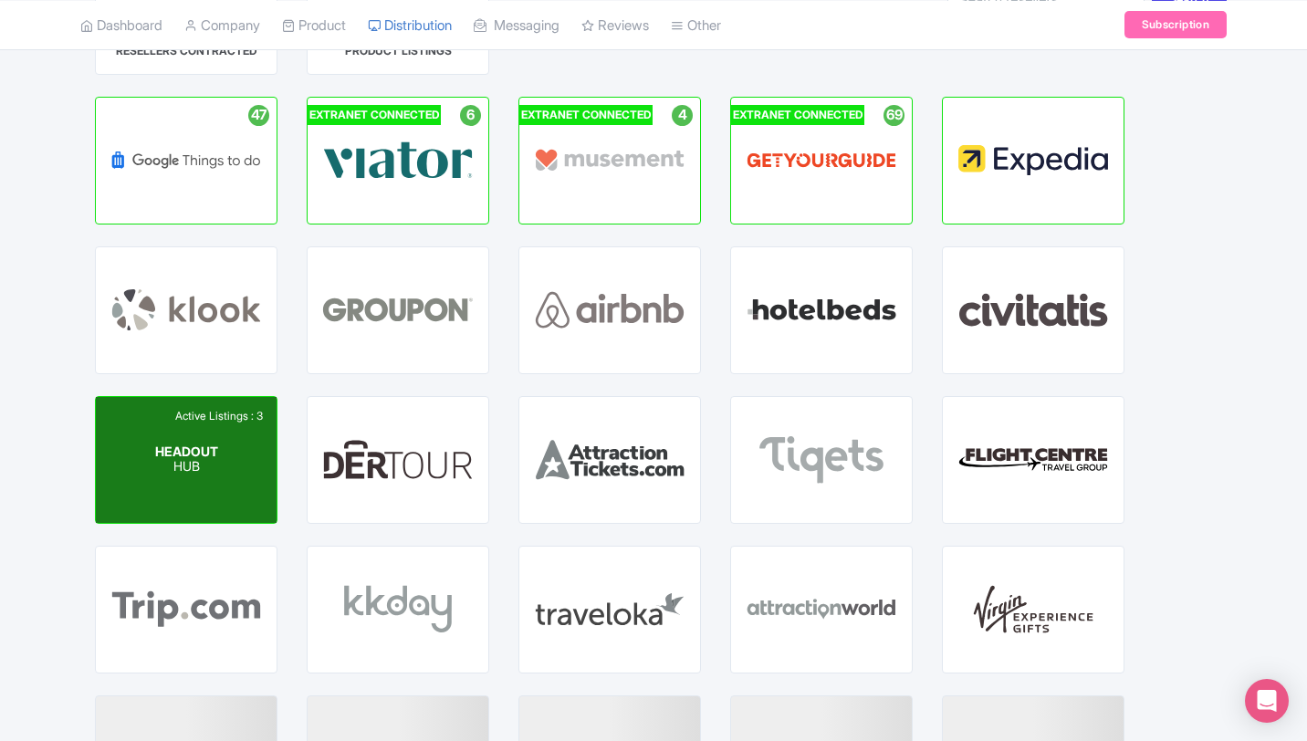
click at [236, 453] on div "Active Listings : 3 HEADOUT HUB" at bounding box center [186, 460] width 181 height 126
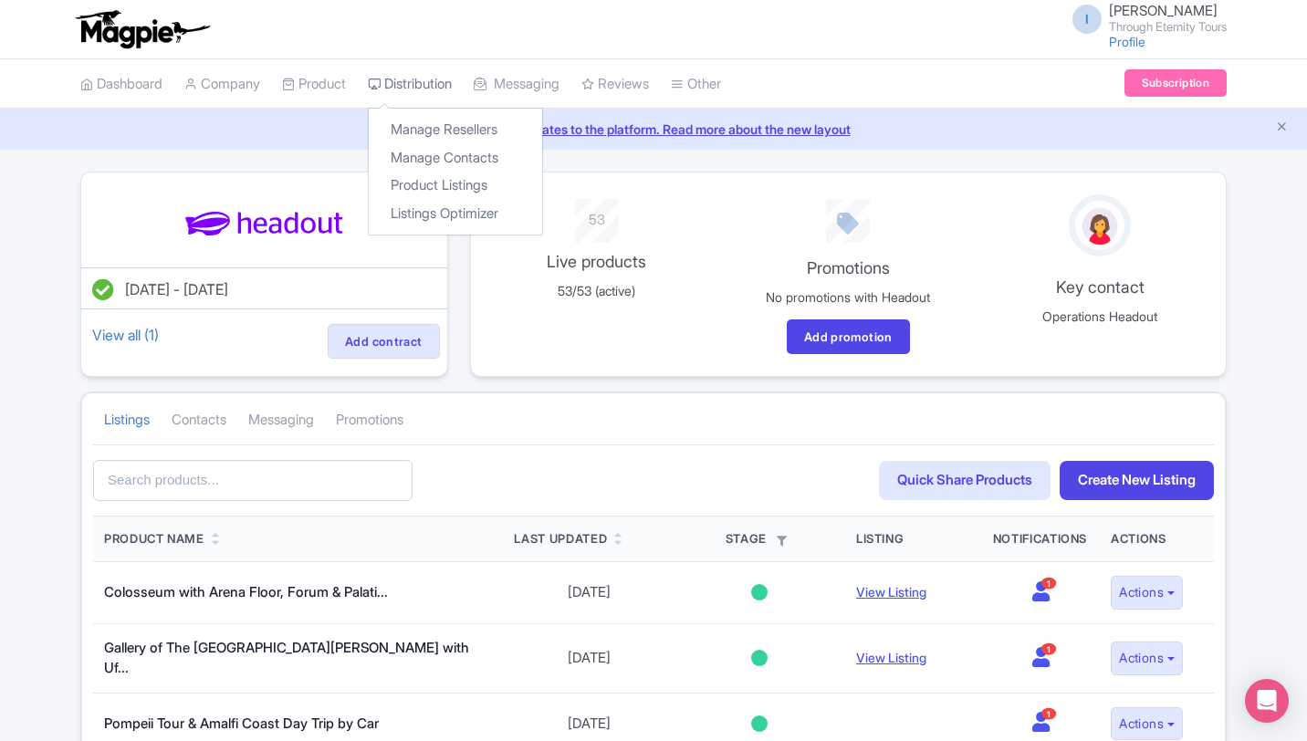
click at [426, 86] on link "Distribution" at bounding box center [410, 84] width 84 height 50
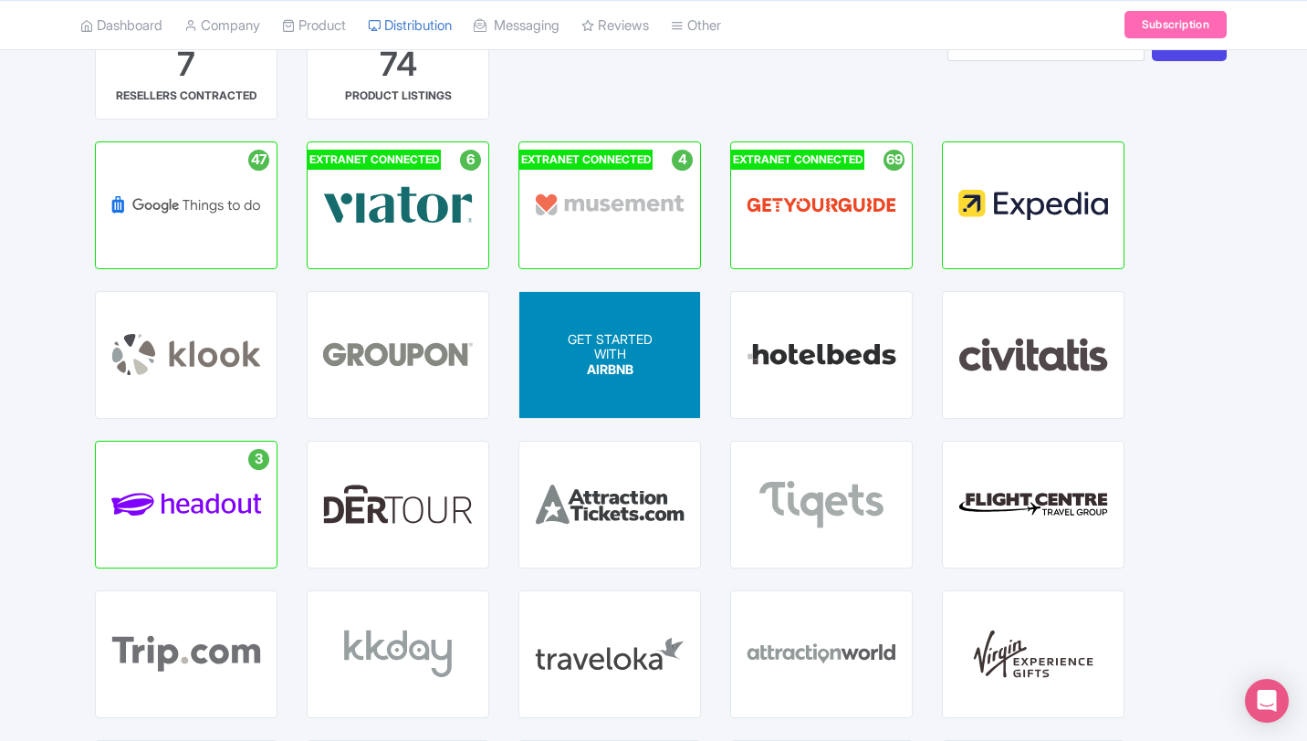
scroll to position [142, 0]
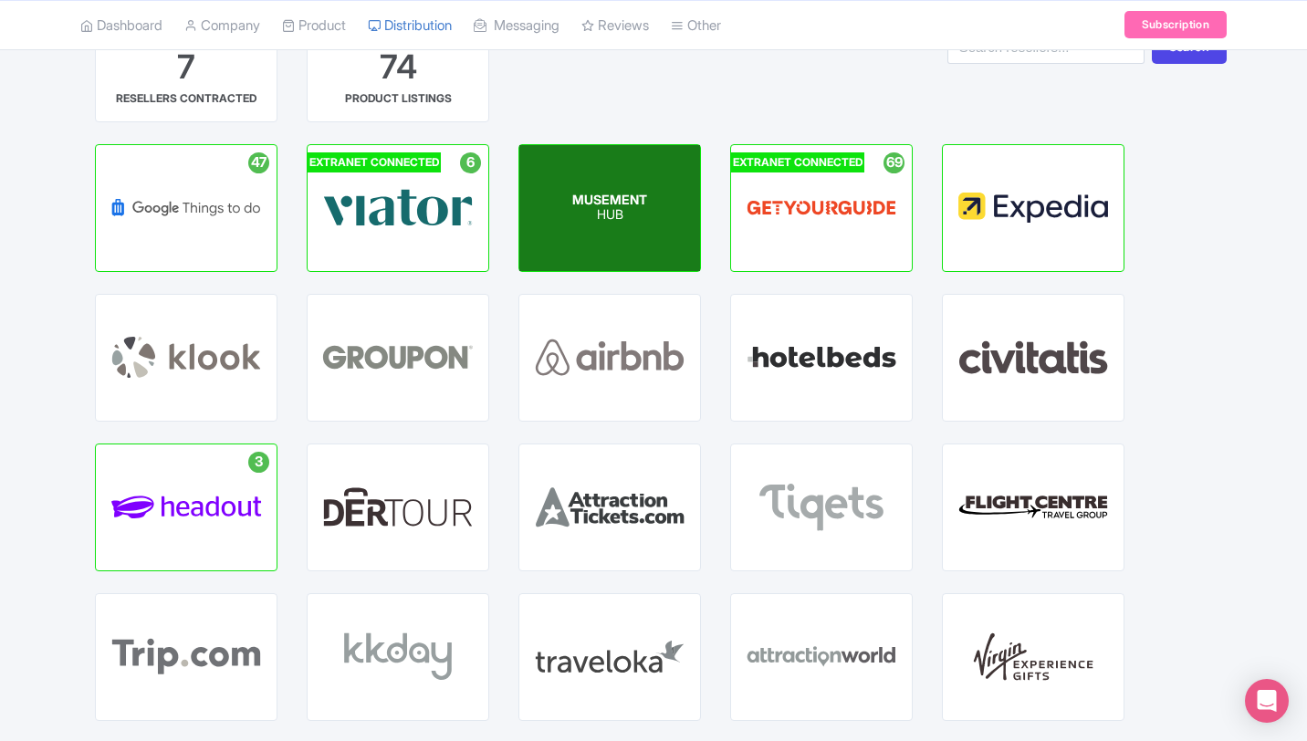
click at [630, 177] on div "MUSEMENT HUB" at bounding box center [609, 208] width 181 height 126
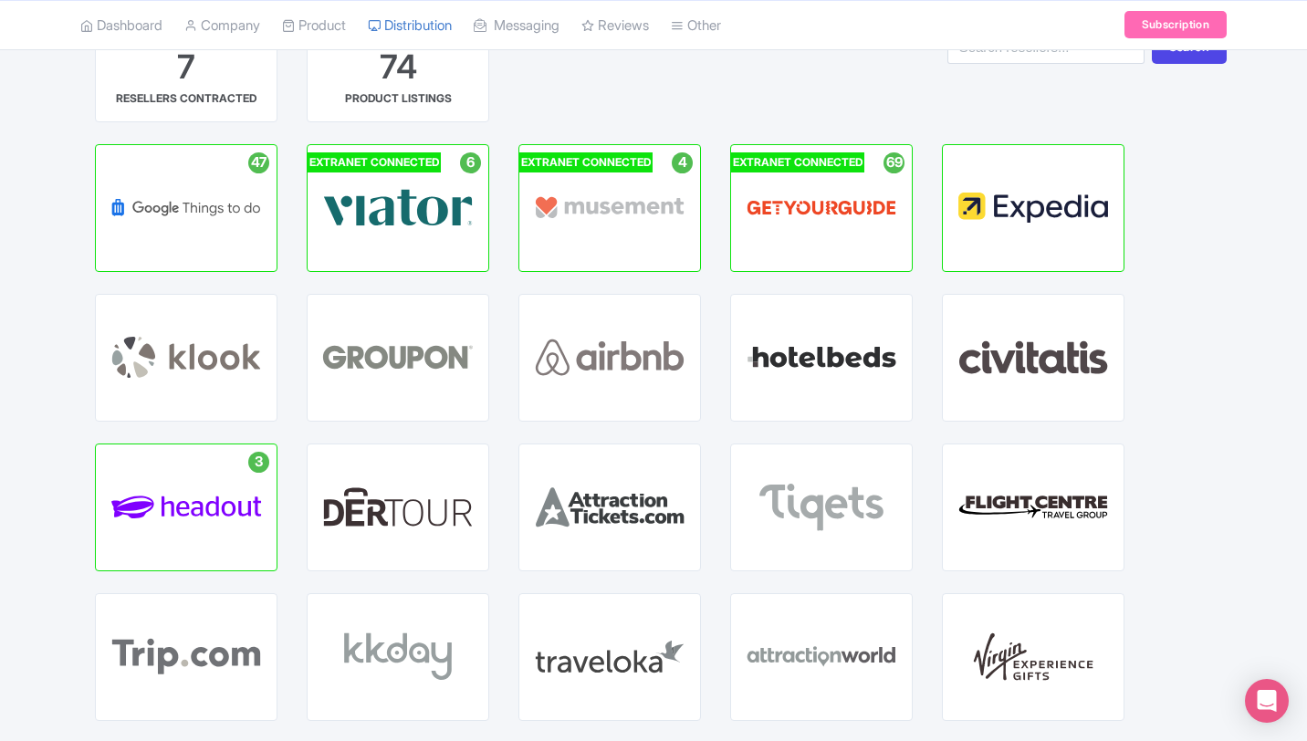
click at [519, 71] on div "7 RESELLERS CONTRACTED 74 PRODUCT LISTINGS" at bounding box center [424, 86] width 688 height 115
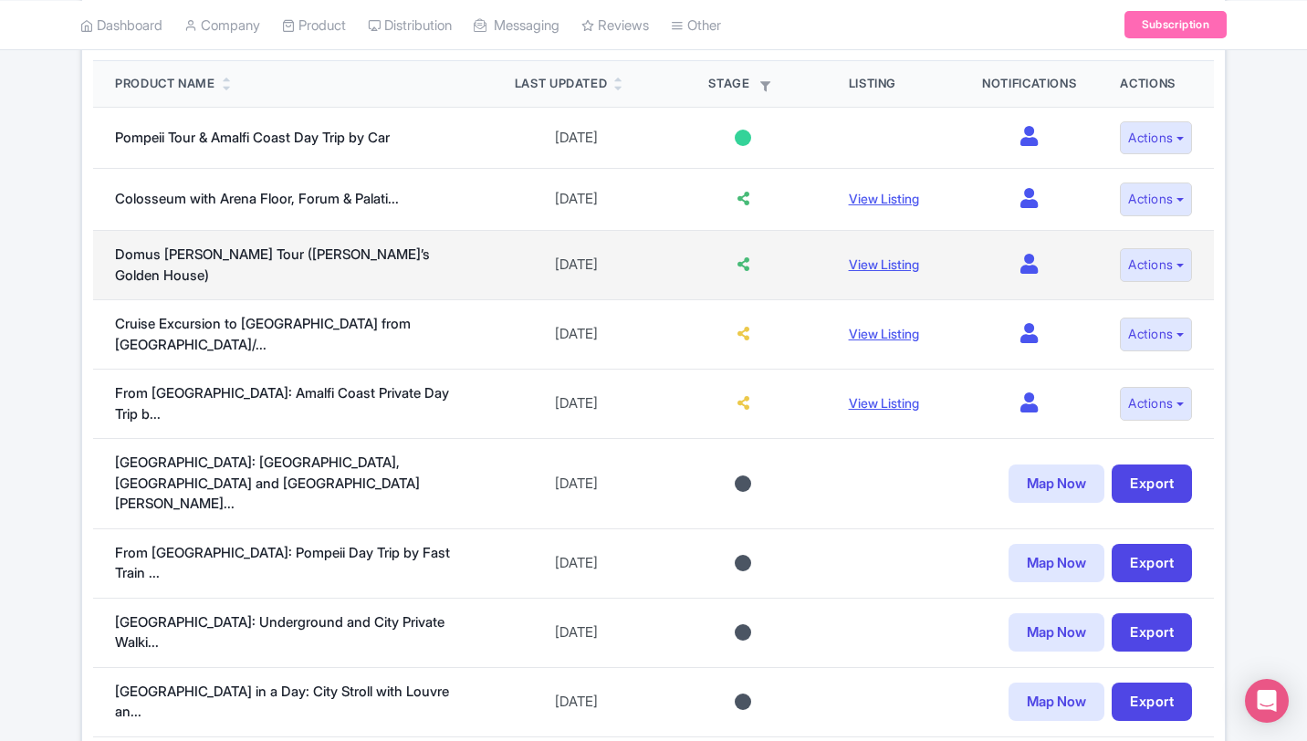
scroll to position [541, 0]
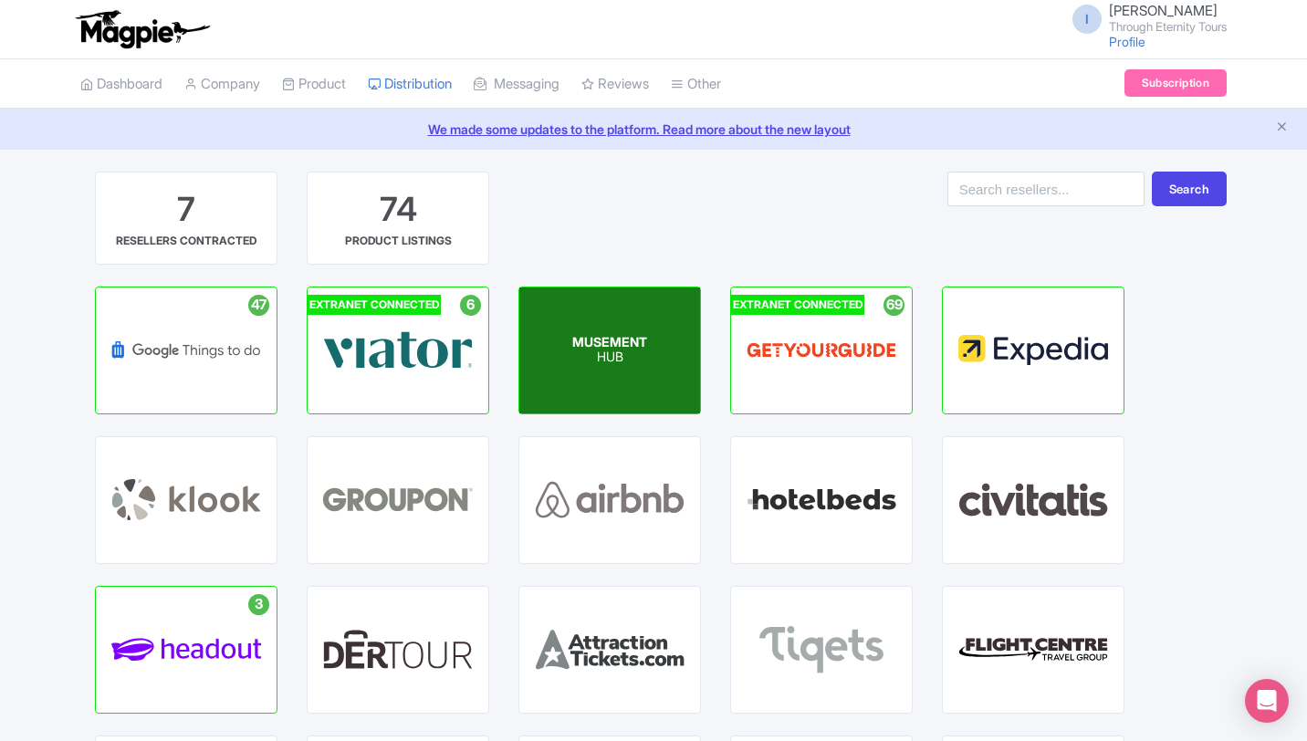
click at [656, 333] on div "MUSEMENT HUB" at bounding box center [609, 351] width 181 height 126
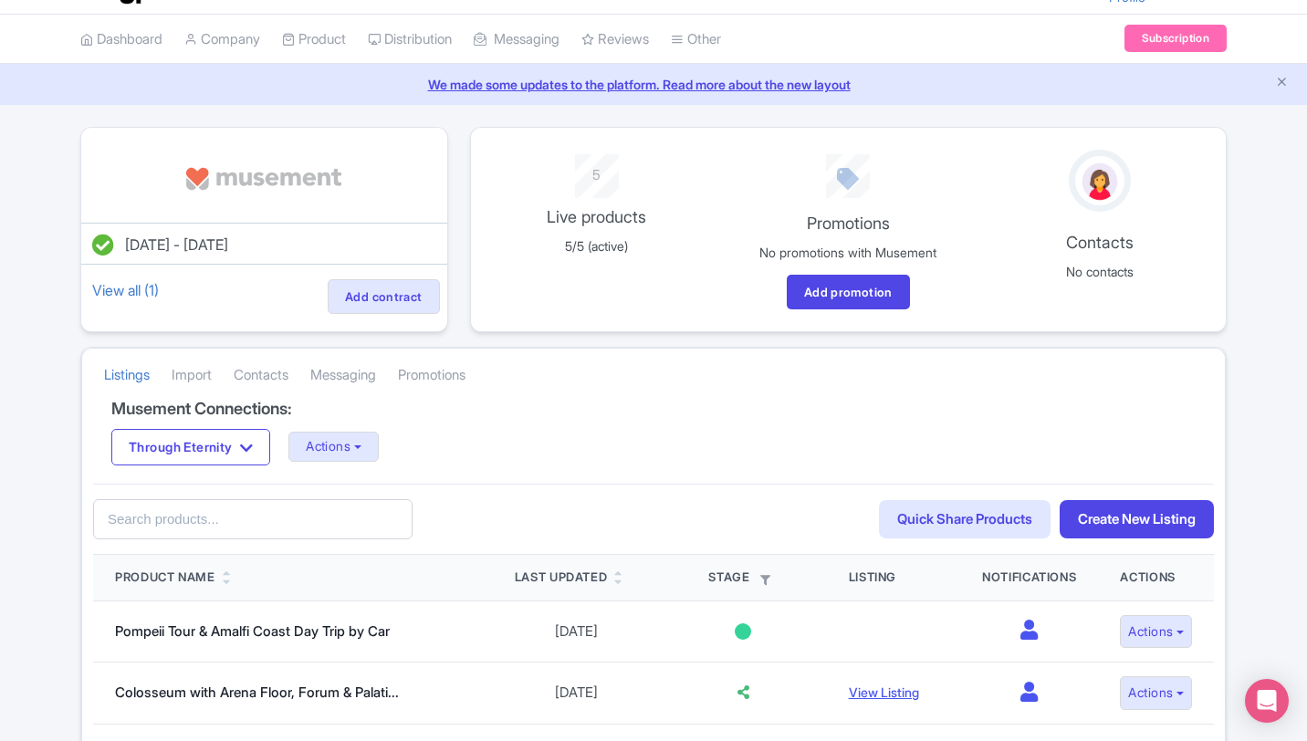
scroll to position [38, 0]
